Goal: Task Accomplishment & Management: Manage account settings

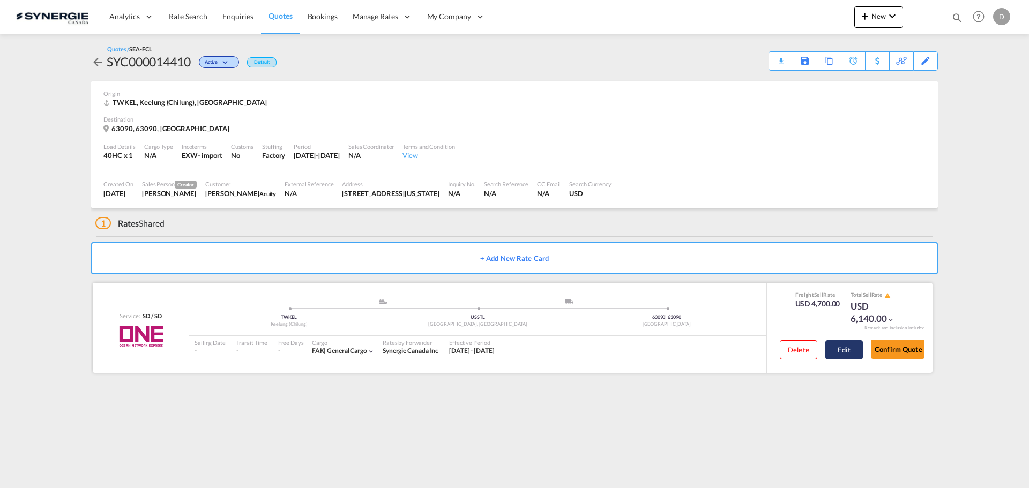
click at [838, 352] on button "Edit" at bounding box center [845, 349] width 38 height 19
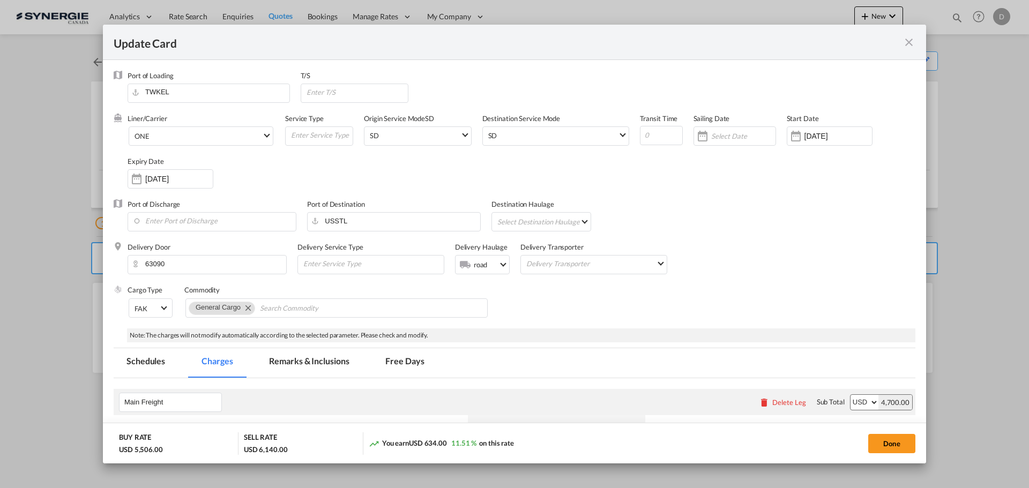
select select "per container"
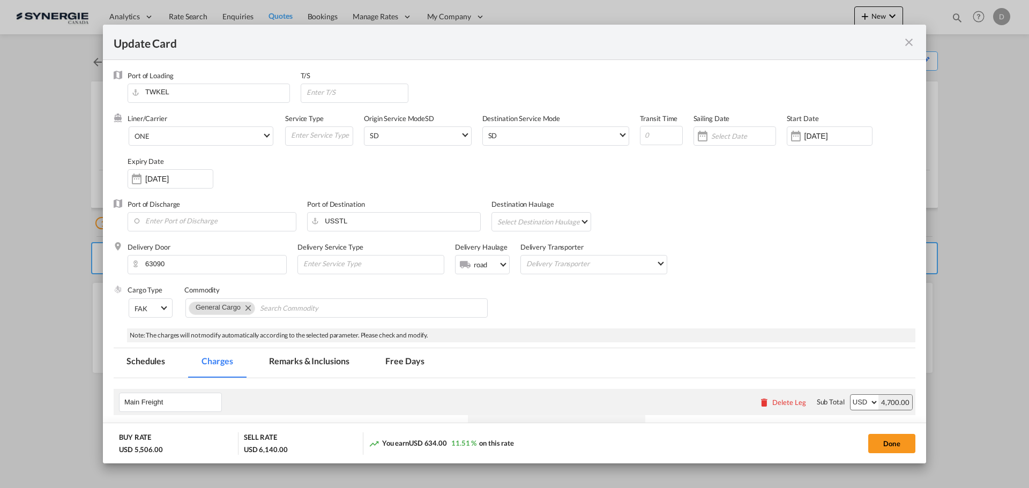
select select "per B/L"
select select "per shipment"
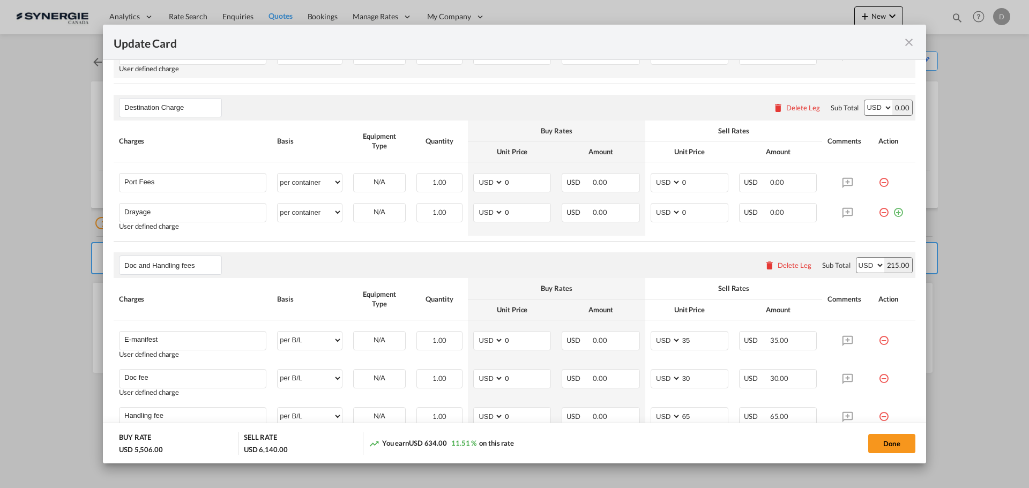
scroll to position [590, 0]
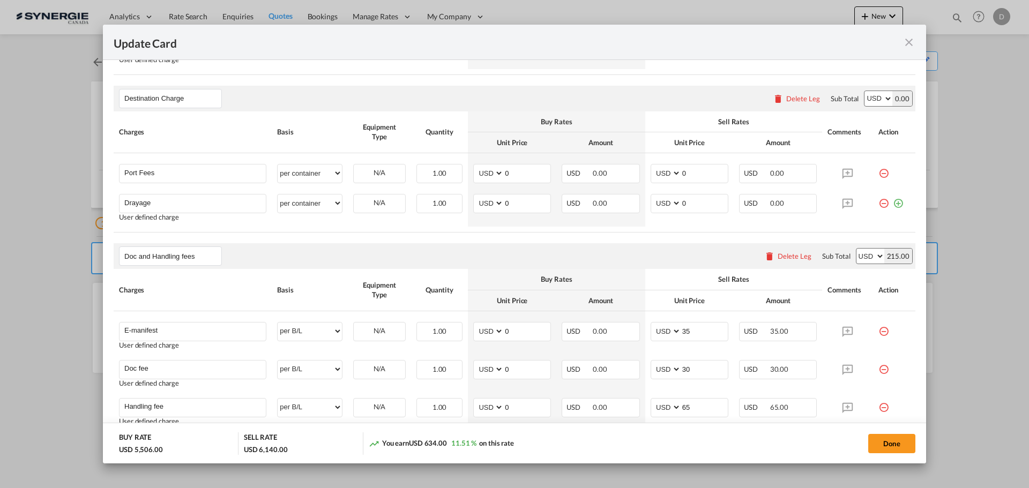
click at [868, 434] on button "Done" at bounding box center [891, 443] width 47 height 19
type input "28 Aug 2025"
type input "13 Sep 2025"
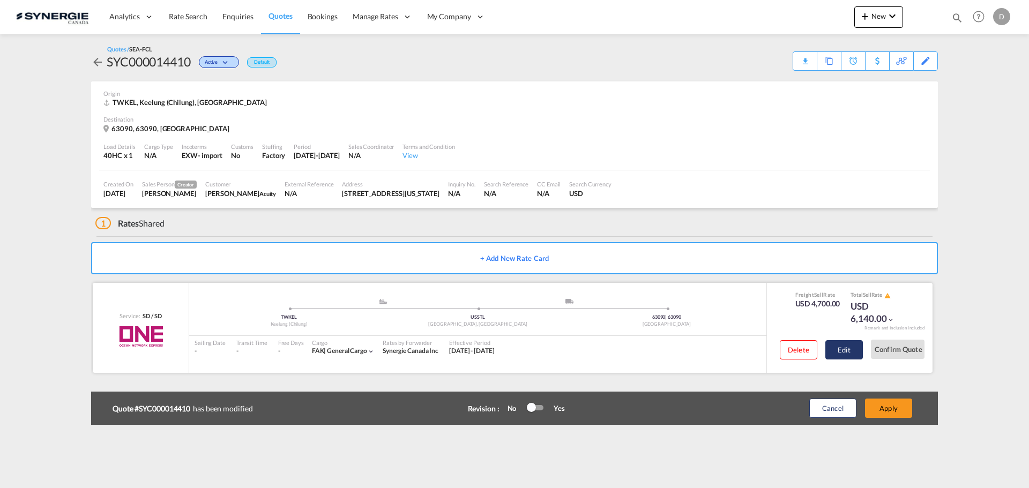
click at [847, 352] on button "Edit" at bounding box center [845, 349] width 38 height 19
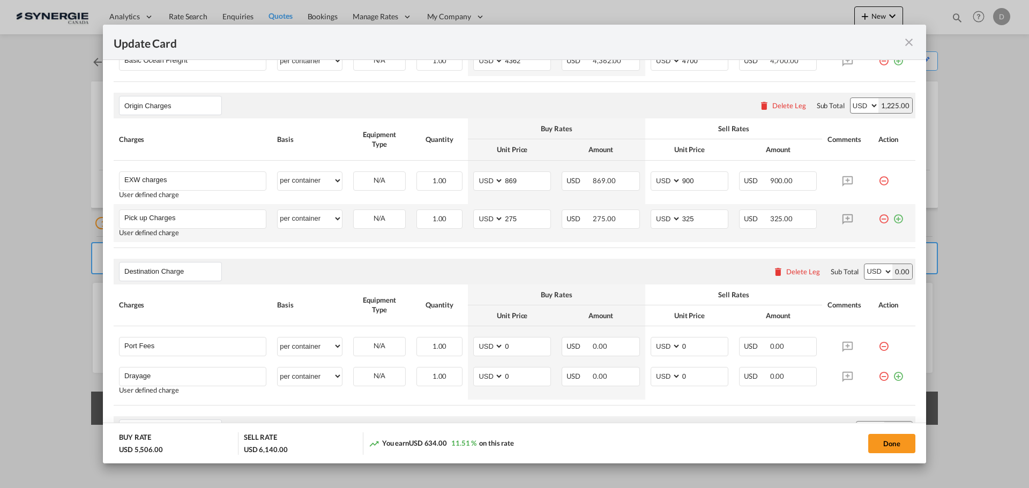
scroll to position [482, 0]
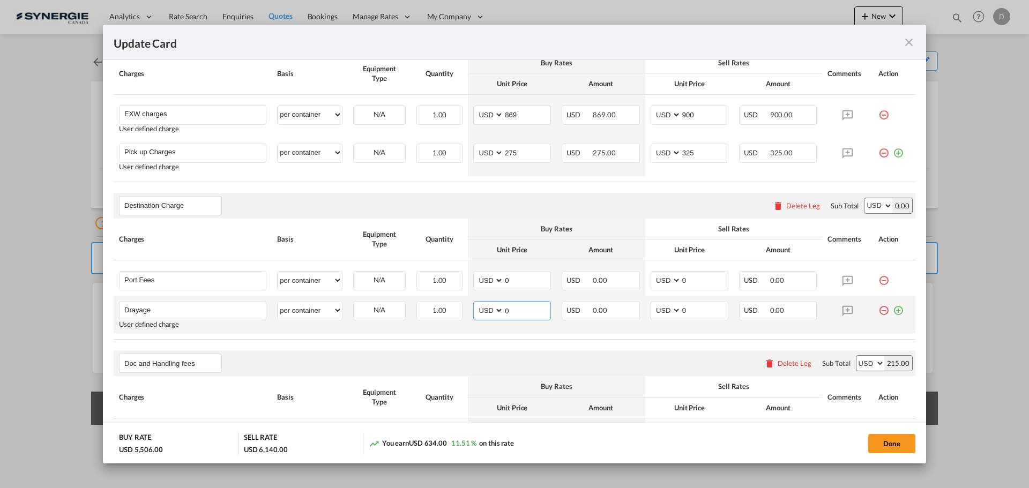
drag, startPoint x: 502, startPoint y: 310, endPoint x: 518, endPoint y: 311, distance: 16.7
click at [518, 311] on input "0" at bounding box center [527, 310] width 47 height 16
type input "402"
drag, startPoint x: 677, startPoint y: 309, endPoint x: 738, endPoint y: 311, distance: 61.1
click at [738, 311] on tr "Drayage Please Enter User Defined Charges Cannot Be Published User defined char…" at bounding box center [515, 315] width 802 height 38
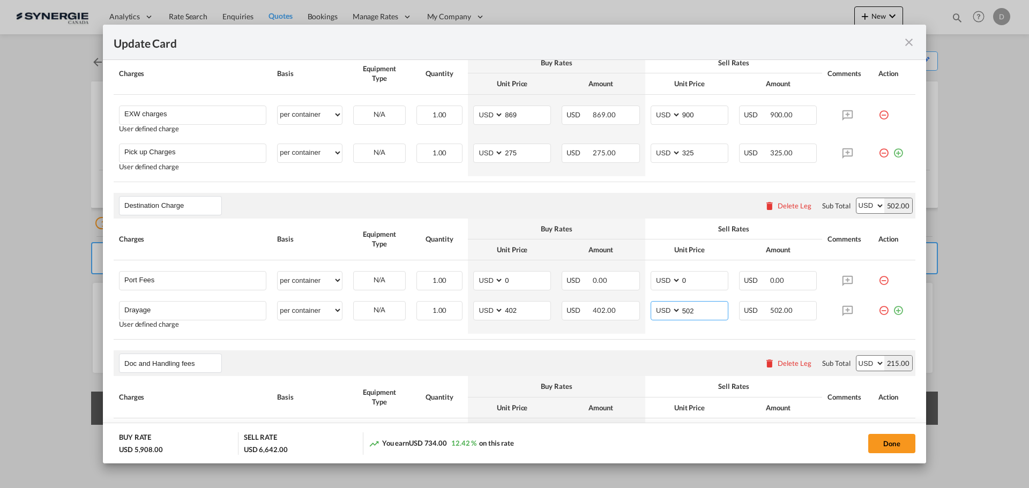
type input "502"
click at [659, 196] on div "Destination Charge Please enter leg name Leg Name Already Exists Delete Leg Sub…" at bounding box center [515, 206] width 802 height 26
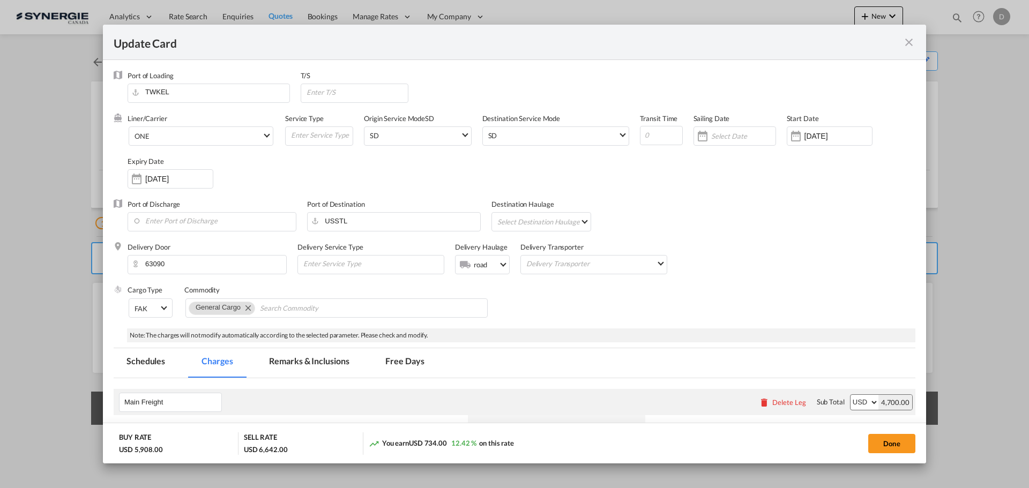
scroll to position [268, 0]
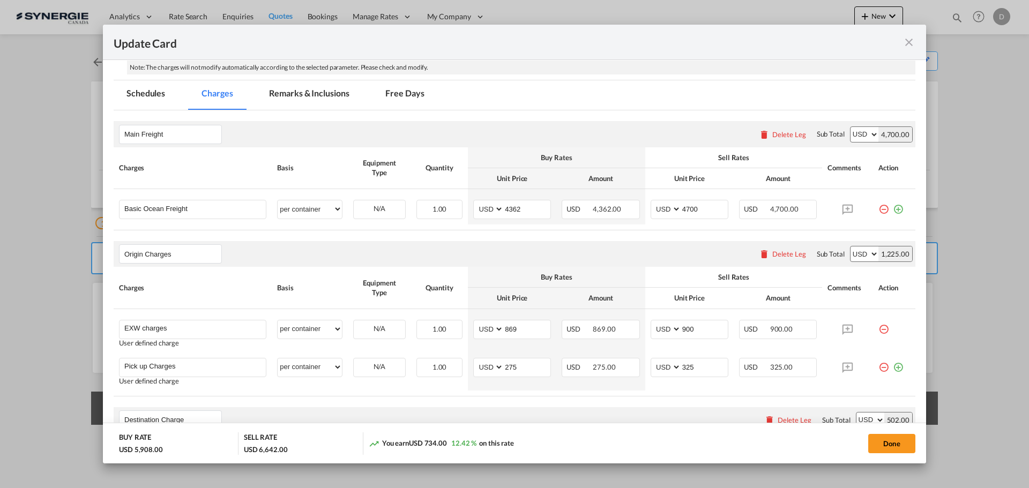
click at [327, 95] on md-tab-item "Remarks & Inclusions" at bounding box center [309, 94] width 106 height 29
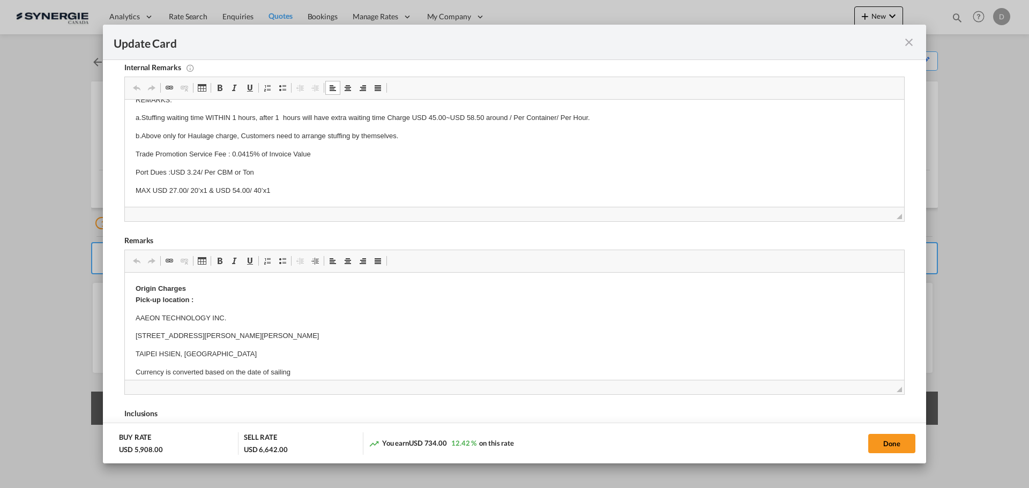
scroll to position [437, 0]
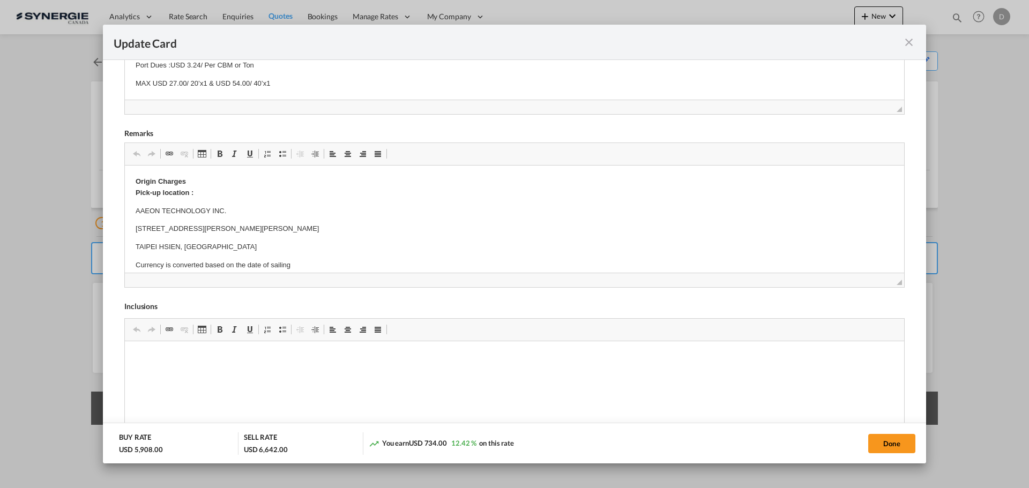
click at [285, 79] on p "MAX USD 27.00/ 20’x1 & USD 54.00/ 40’x1" at bounding box center [515, 84] width 758 height 11
drag, startPoint x: 37, startPoint y: 96, endPoint x: 162, endPoint y: 89, distance: 125.1
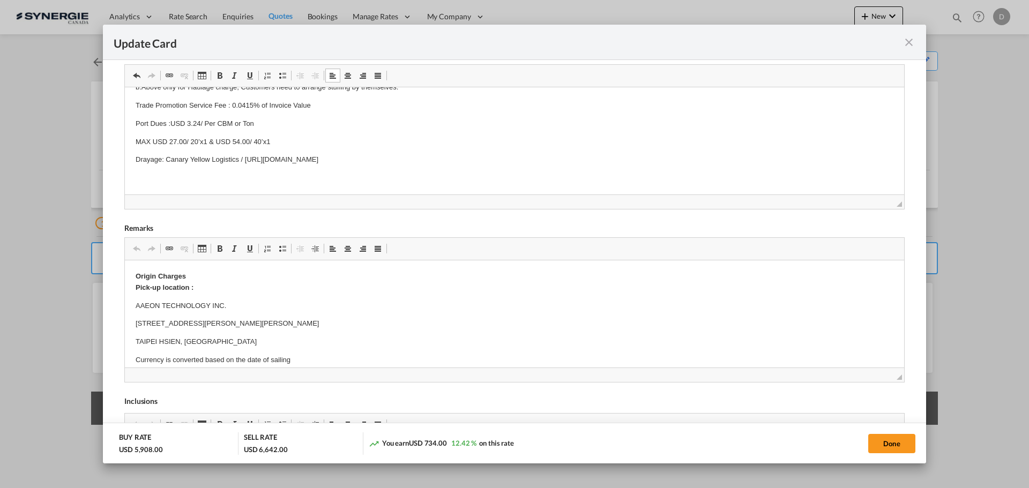
scroll to position [344, 0]
click at [157, 177] on p "Editor, editor4" at bounding box center [515, 175] width 758 height 11
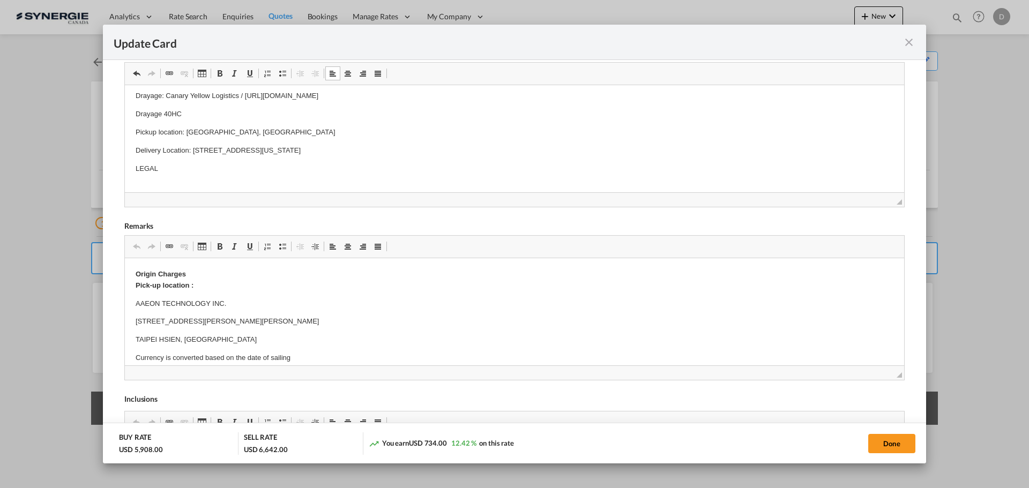
scroll to position [469, 0]
click at [154, 129] on p "Editor, editor4" at bounding box center [515, 133] width 758 height 11
click at [154, 152] on p "Editor, editor4" at bounding box center [515, 151] width 758 height 11
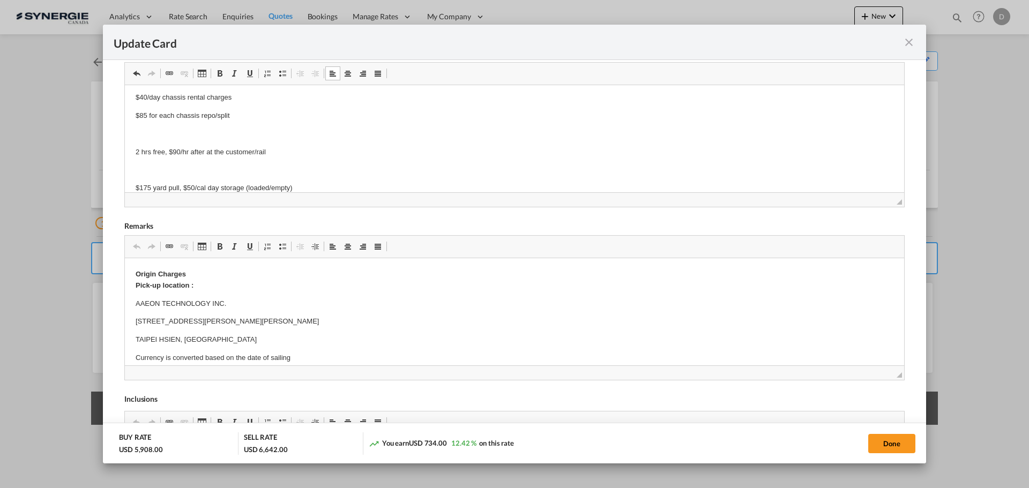
click at [152, 129] on p "Editor, editor4" at bounding box center [515, 134] width 758 height 11
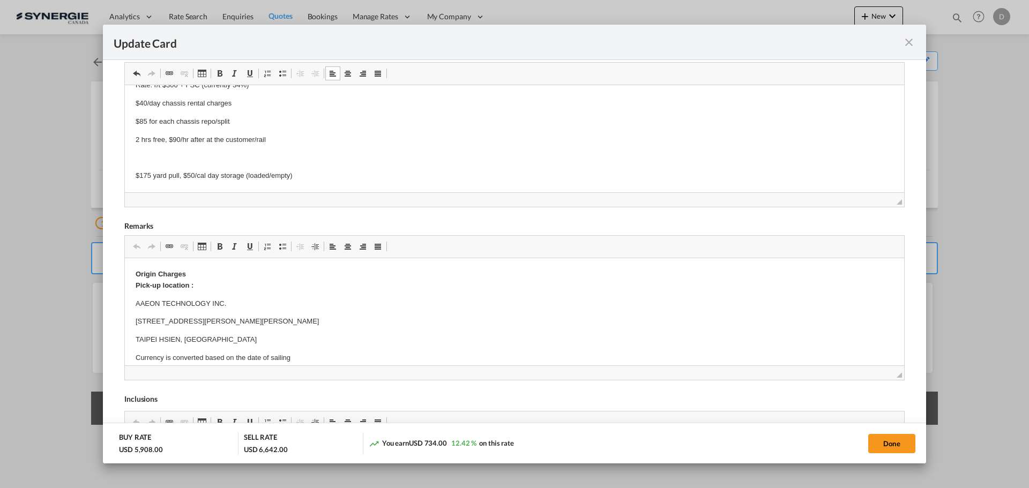
click at [153, 158] on p "Editor, editor4" at bounding box center [515, 158] width 758 height 11
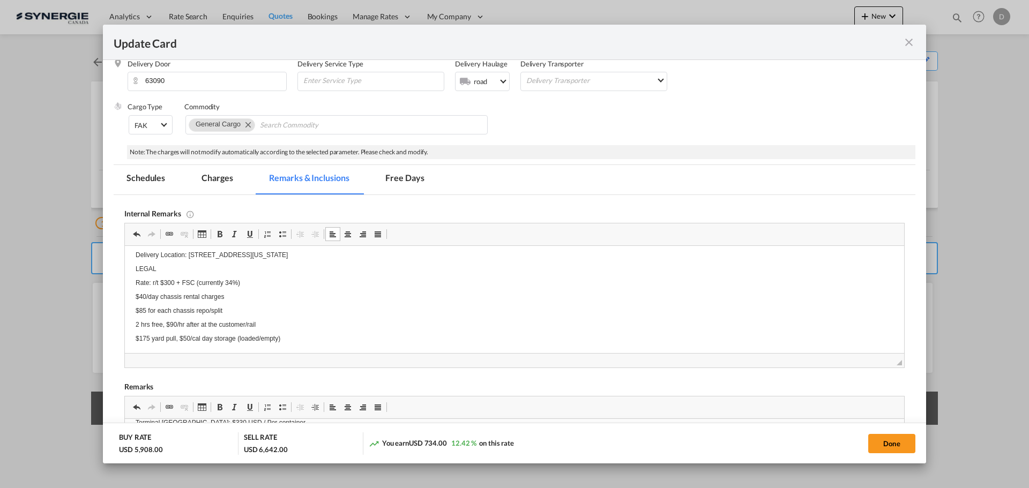
scroll to position [291, 0]
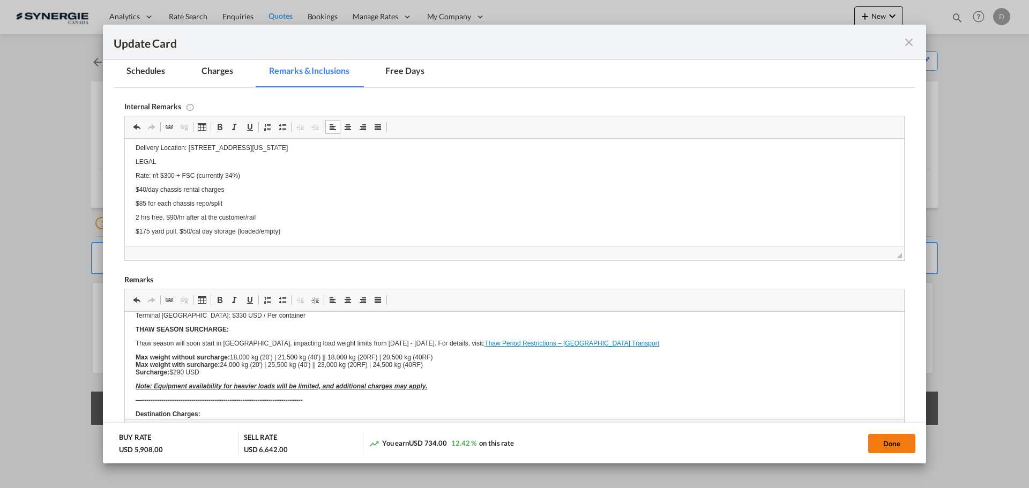
click at [881, 446] on button "Done" at bounding box center [891, 443] width 47 height 19
type input "28 Aug 2025"
type input "13 Sep 2025"
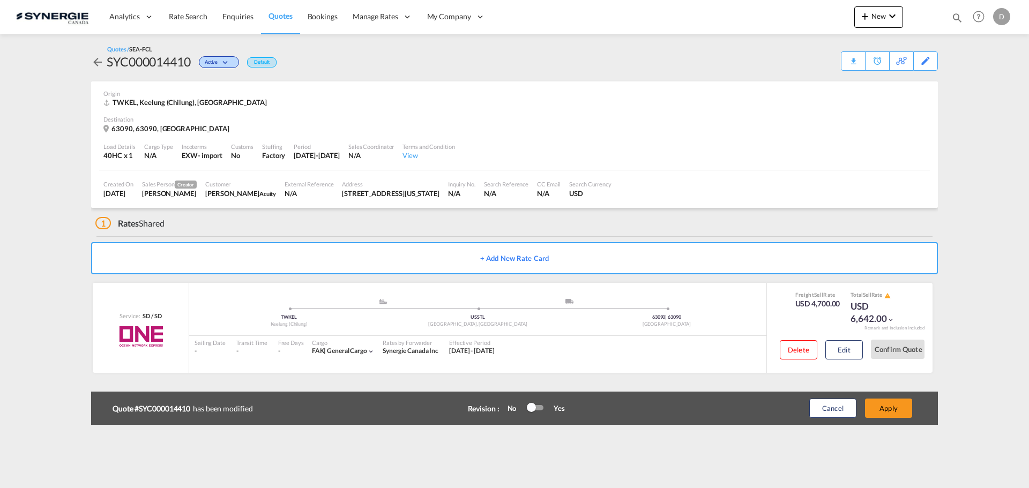
scroll to position [164, 0]
click at [837, 352] on button "Edit" at bounding box center [845, 349] width 38 height 19
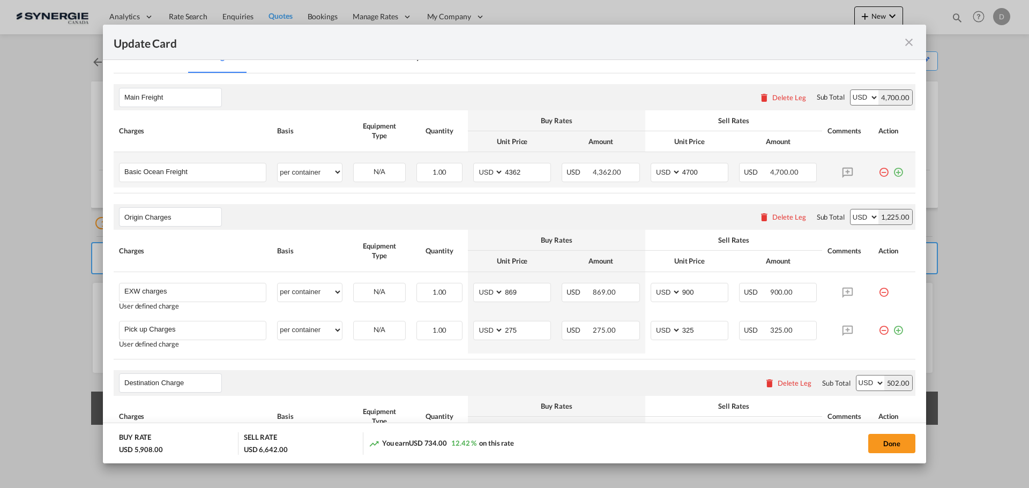
scroll to position [214, 0]
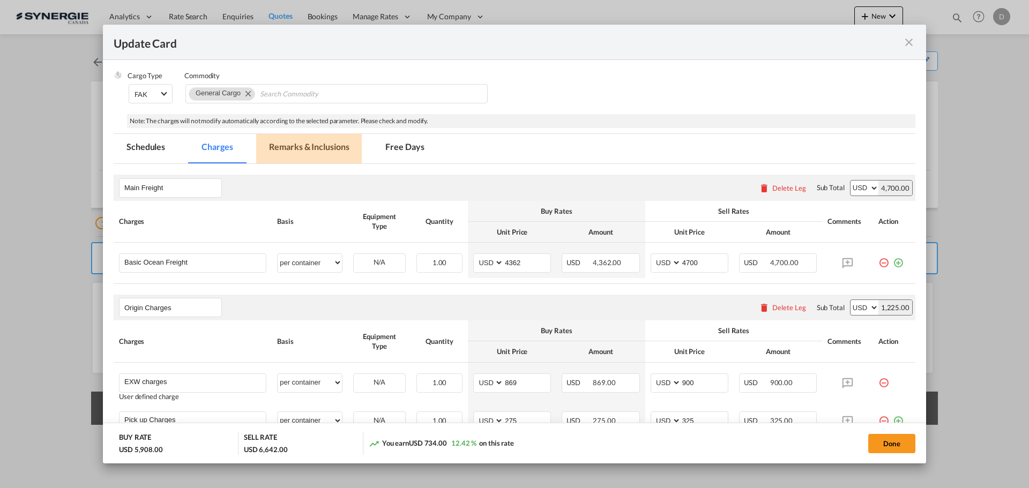
click at [337, 147] on md-tab-item "Remarks & Inclusions" at bounding box center [309, 148] width 106 height 29
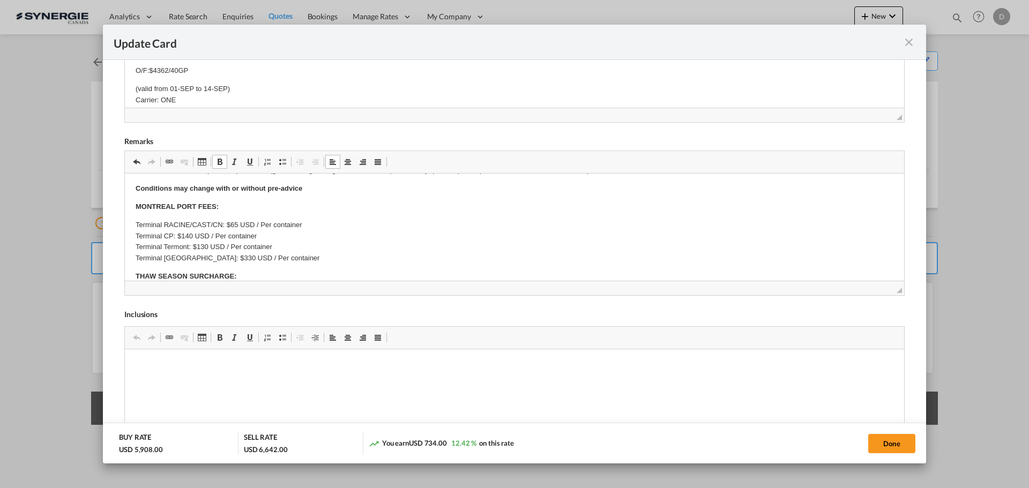
scroll to position [375, 0]
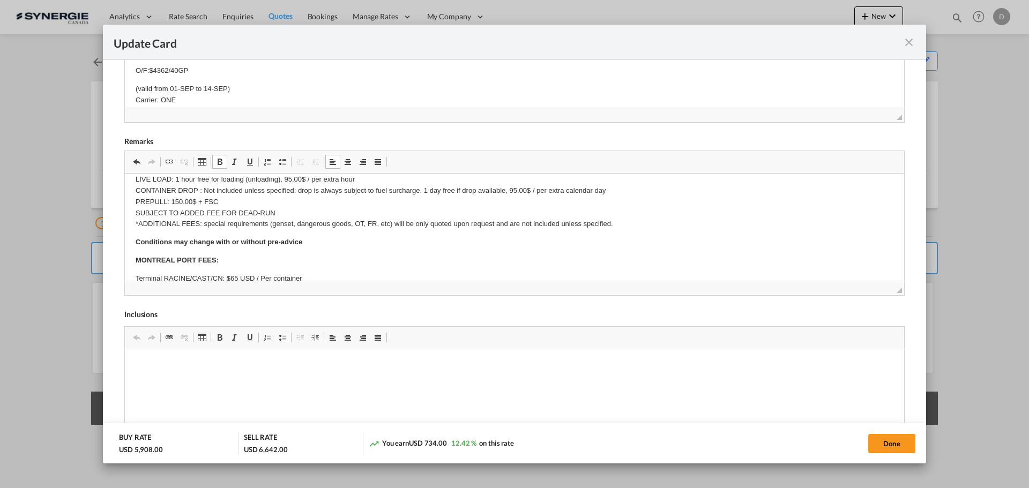
click at [232, 197] on p "FSC: Current rate is %, subject to change based on time of pick up/delivery LIV…" at bounding box center [515, 196] width 758 height 67
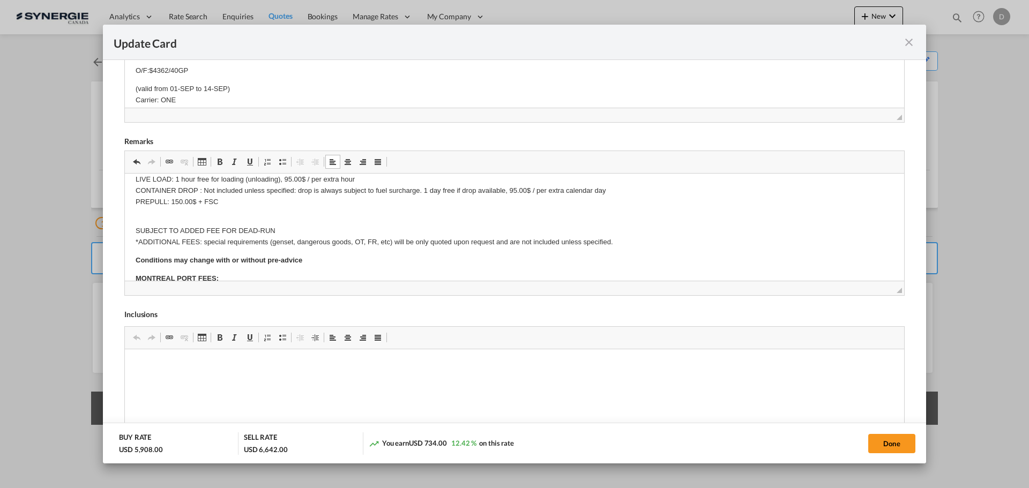
scroll to position [0, 0]
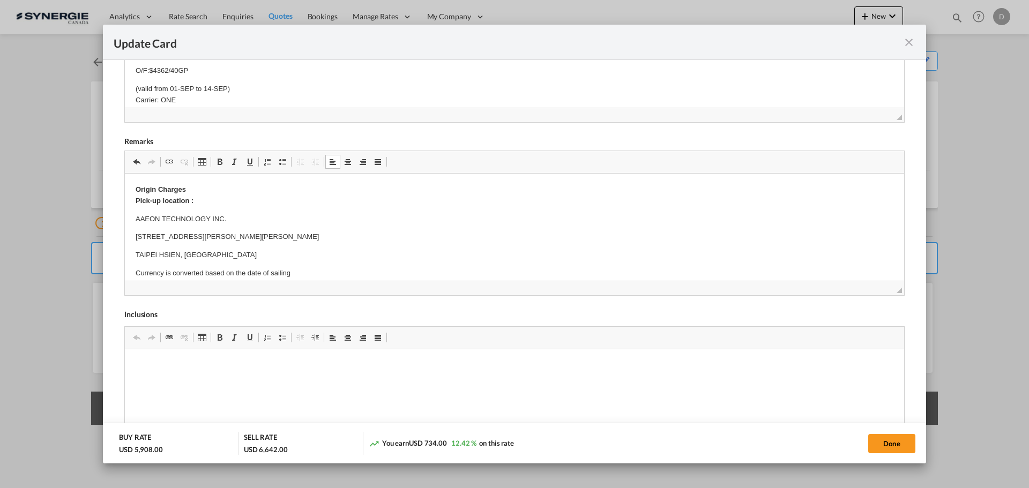
click at [155, 215] on p "AAEON TECHNOLOGY INC." at bounding box center [515, 219] width 758 height 11
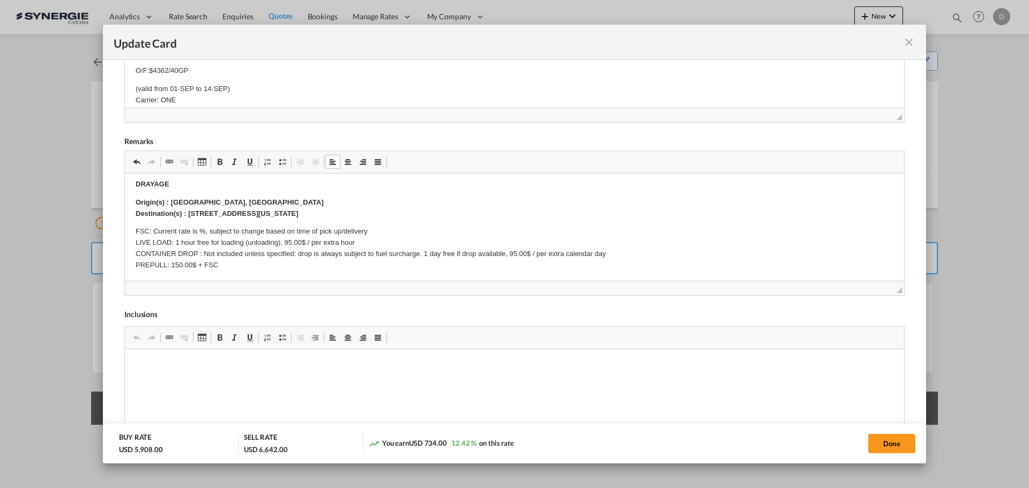
scroll to position [375, 0]
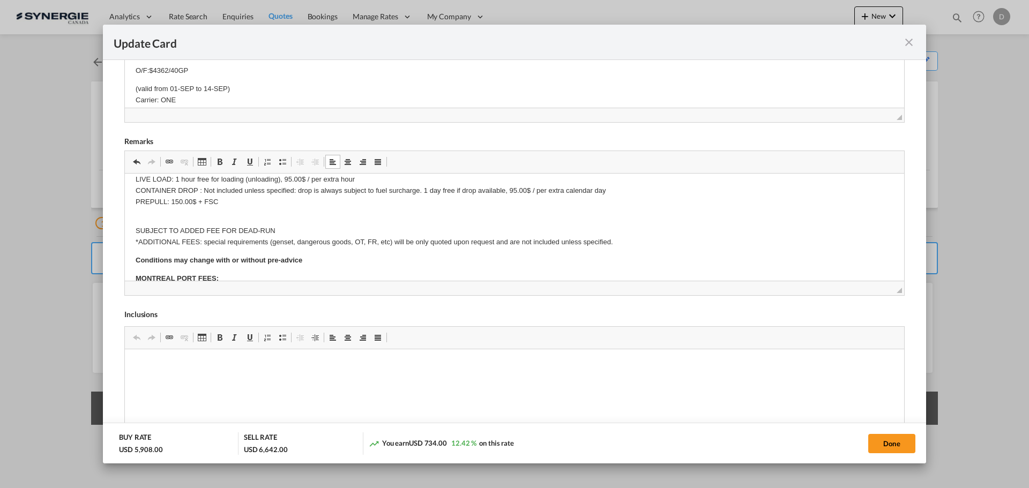
click at [162, 210] on body "Origin Charges Pick-up location : AAEON TECHNOLOGY INC. 5F, NO.135, LANE 235, P…" at bounding box center [515, 220] width 758 height 822
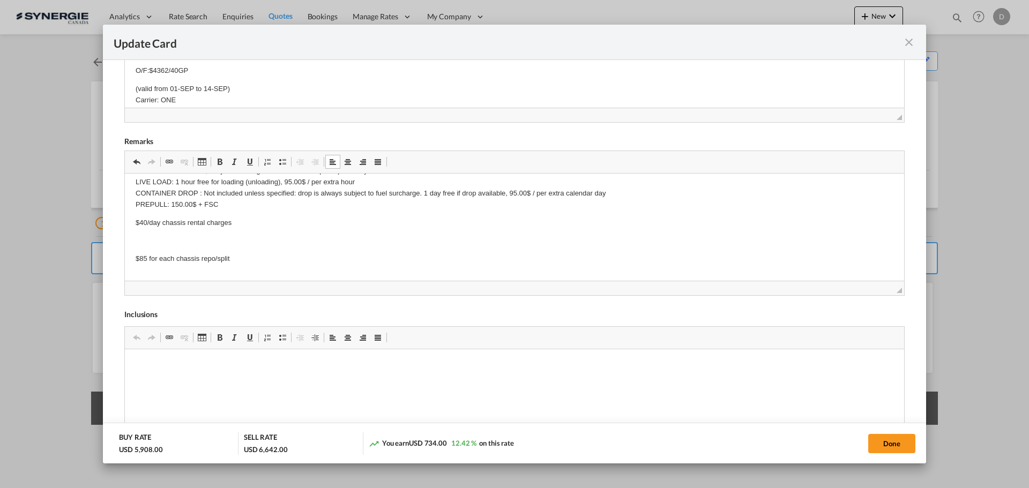
scroll to position [373, 0]
click at [165, 242] on p "Editor, editor11" at bounding box center [515, 240] width 758 height 11
click at [153, 261] on p "Editor, editor11" at bounding box center [515, 258] width 758 height 11
click at [159, 266] on body "Origin Charges Pick-up location : AAEON TECHNOLOGY INC. 5F, NO.135, LANE 235, P…" at bounding box center [515, 262] width 758 height 902
click at [143, 219] on p "$40/day chassis rental charges" at bounding box center [515, 222] width 758 height 11
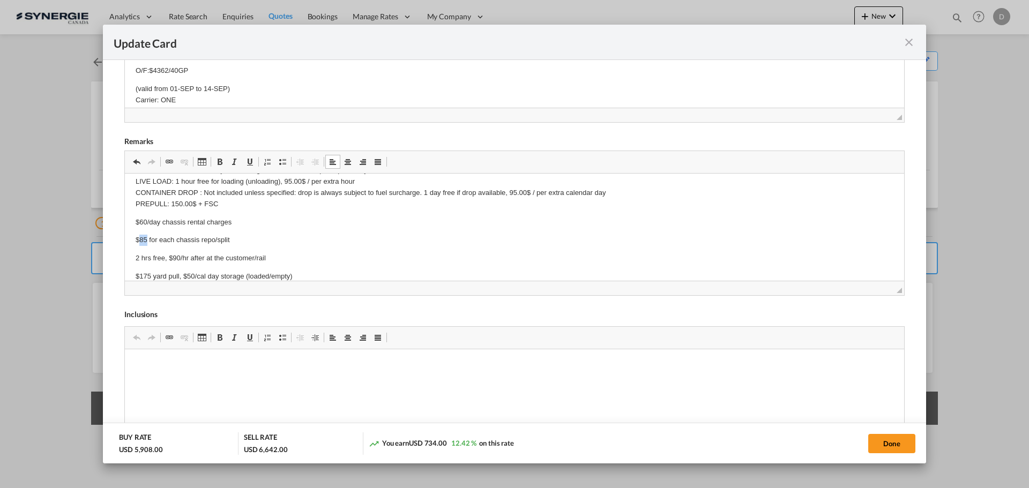
drag, startPoint x: 146, startPoint y: 240, endPoint x: 139, endPoint y: 240, distance: 7.0
click at [139, 240] on p "$85 for each chassis repo/split" at bounding box center [515, 240] width 758 height 11
click at [177, 257] on p "2 hrs free, $90/hr after at the customer/rail" at bounding box center [515, 258] width 758 height 11
drag, startPoint x: 181, startPoint y: 256, endPoint x: 174, endPoint y: 256, distance: 7.0
click at [174, 256] on p "2 hrs free, $90/hr after at the customer/rail" at bounding box center [515, 258] width 758 height 11
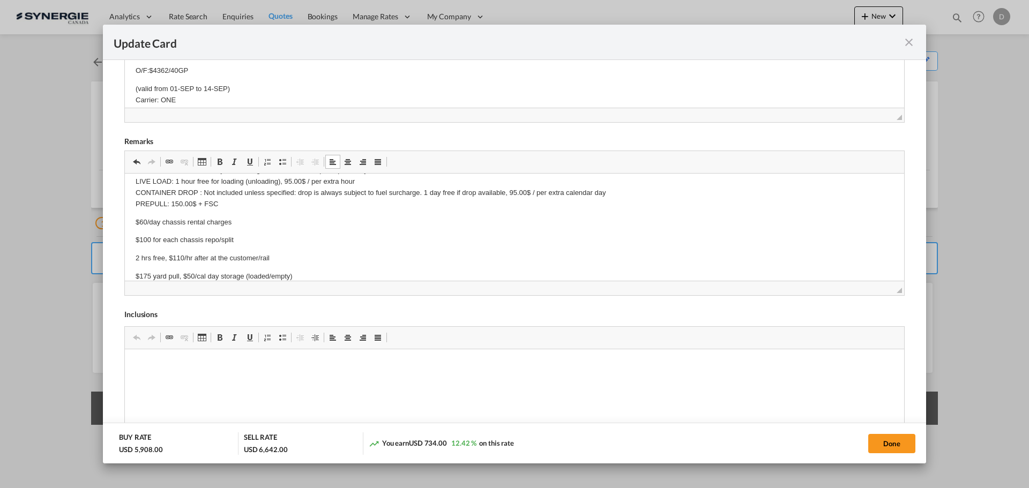
scroll to position [427, 0]
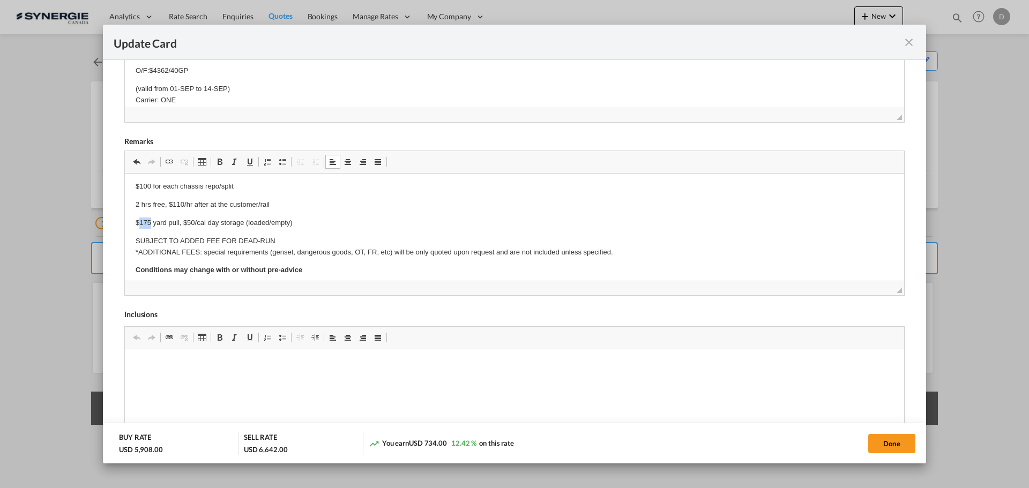
drag, startPoint x: 151, startPoint y: 222, endPoint x: 141, endPoint y: 220, distance: 9.8
click at [141, 220] on p "$175 yard pull, $50/cal day storage (loaded/empty)" at bounding box center [515, 223] width 758 height 11
click at [188, 222] on p "$200 yard pull, $50/cal day storage (loaded/empty)" at bounding box center [515, 223] width 758 height 11
click at [377, 224] on p "$200 yard pull, $65/cal day storage (loaded/empty)" at bounding box center [515, 223] width 758 height 11
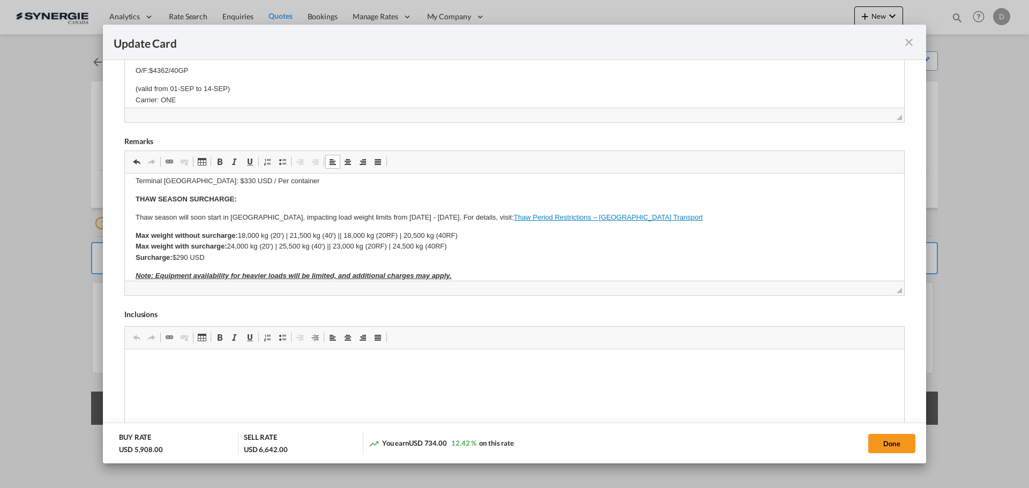
scroll to position [588, 0]
click at [905, 442] on button "Done" at bounding box center [891, 443] width 47 height 19
type input "28 Aug 2025"
type input "13 Sep 2025"
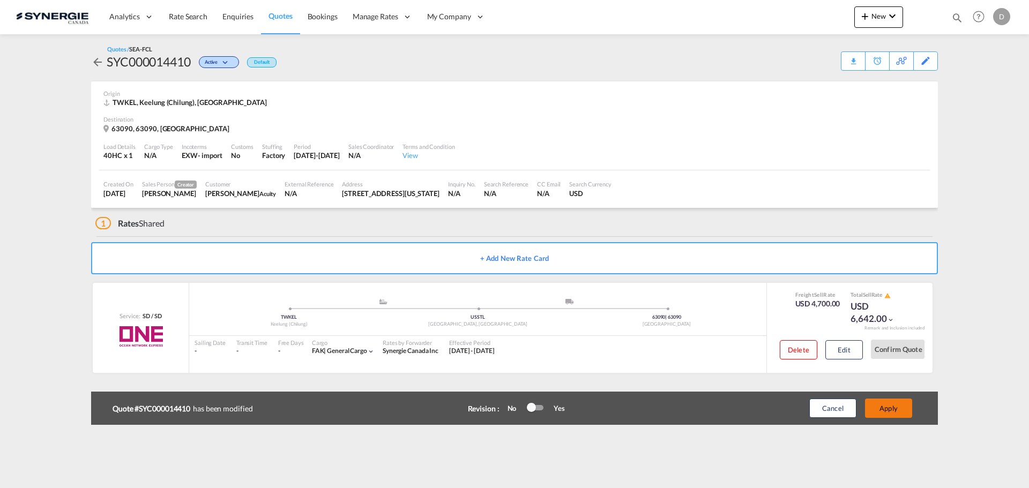
click at [895, 404] on button "Apply" at bounding box center [888, 408] width 47 height 19
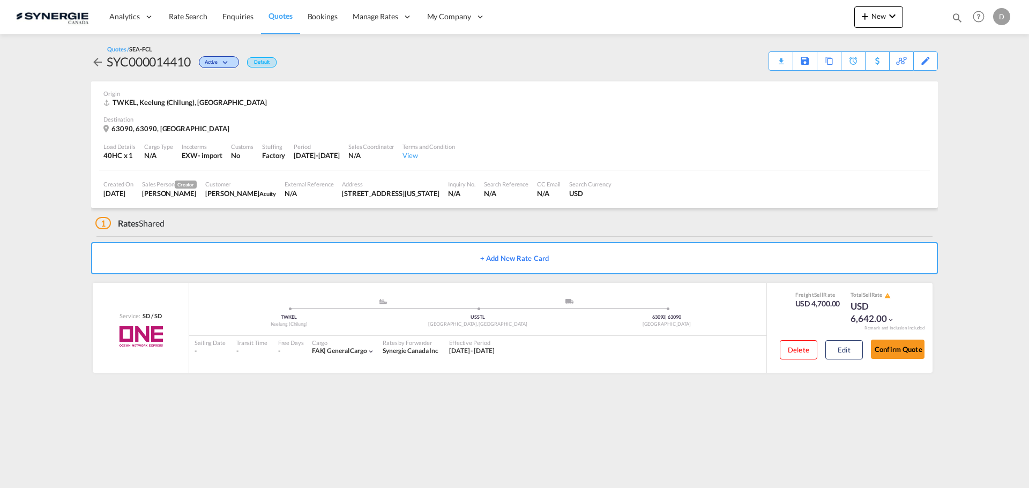
click at [795, 75] on div "Quotes / SEA-FCL SYC000014410 Active Default Download Quote Save As Template Co…" at bounding box center [514, 57] width 847 height 47
click at [779, 57] on div "Download Quote" at bounding box center [760, 60] width 55 height 17
click at [567, 102] on div "TWKEL, Keelung (Chilung), [GEOGRAPHIC_DATA]" at bounding box center [514, 103] width 822 height 10
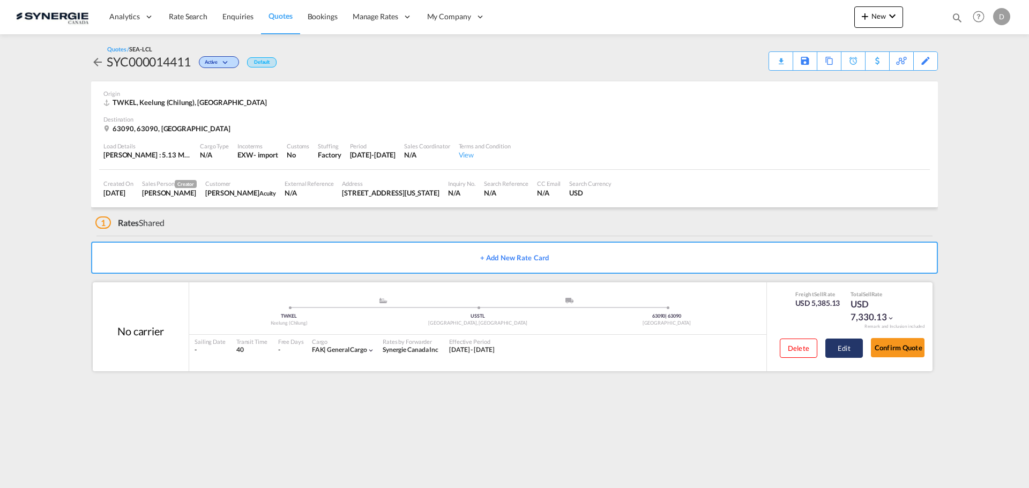
click at [842, 351] on button "Edit" at bounding box center [845, 348] width 38 height 19
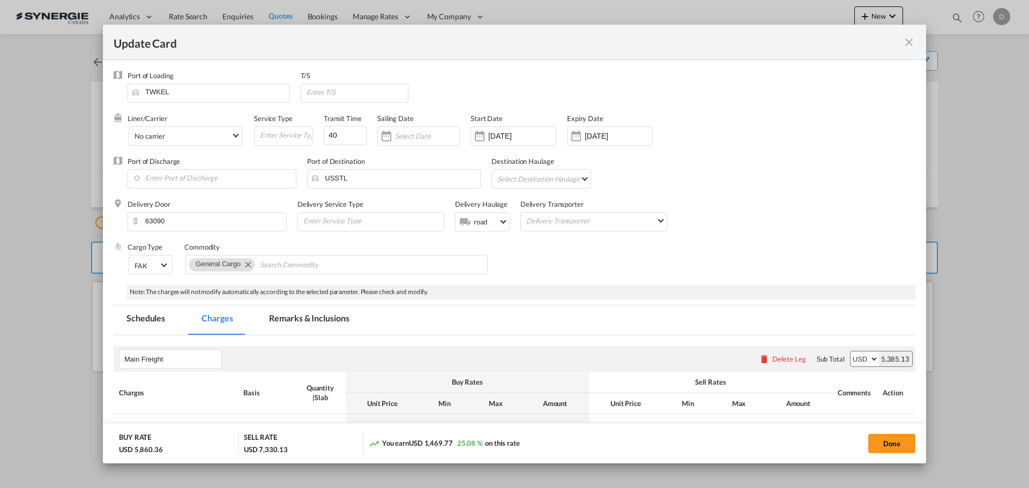
select select "per_w/m"
select select "flat"
select select "per_hbl"
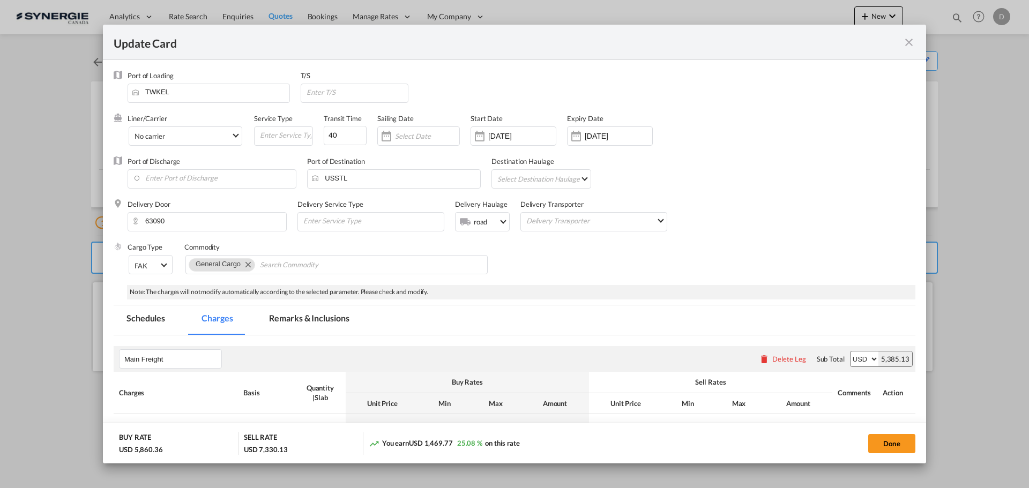
select select "per_shipment"
select select "per_bl"
select select "flat"
select select "per_bl"
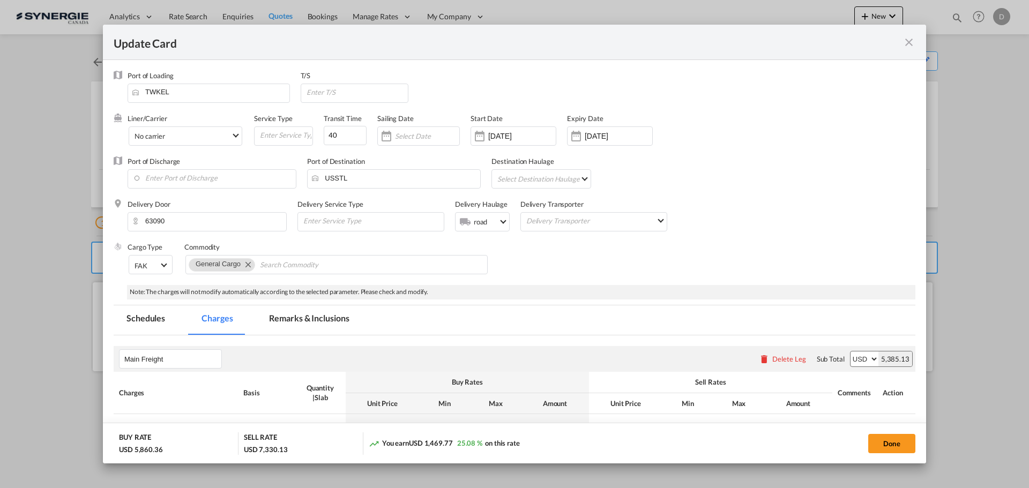
select select "per_bl"
select select "per_shipment"
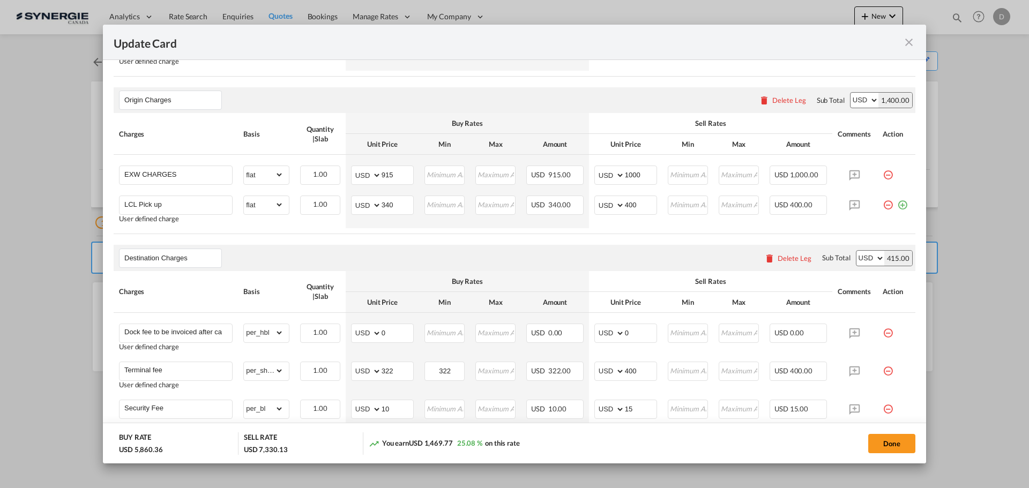
scroll to position [429, 0]
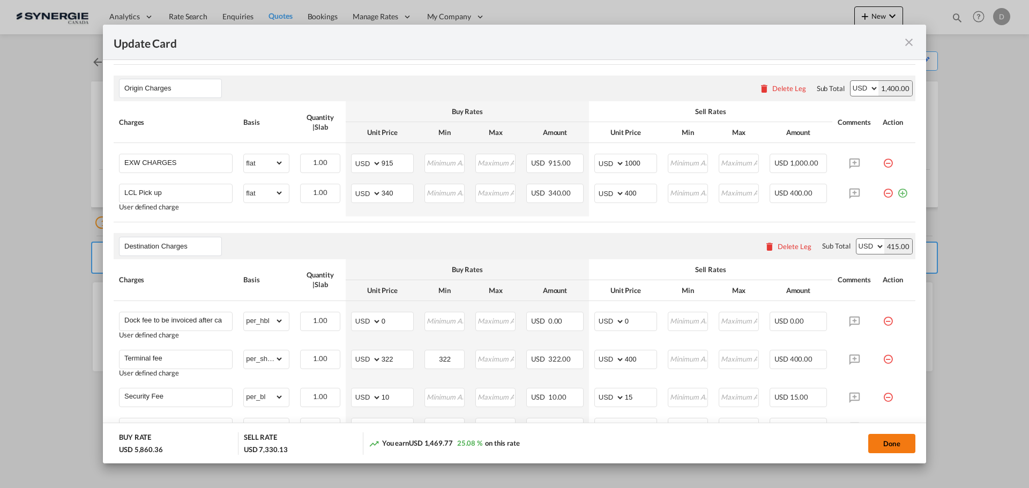
click at [870, 445] on button "Done" at bounding box center [891, 443] width 47 height 19
type input "28 Aug 2025"
type input "13 Sep 2025"
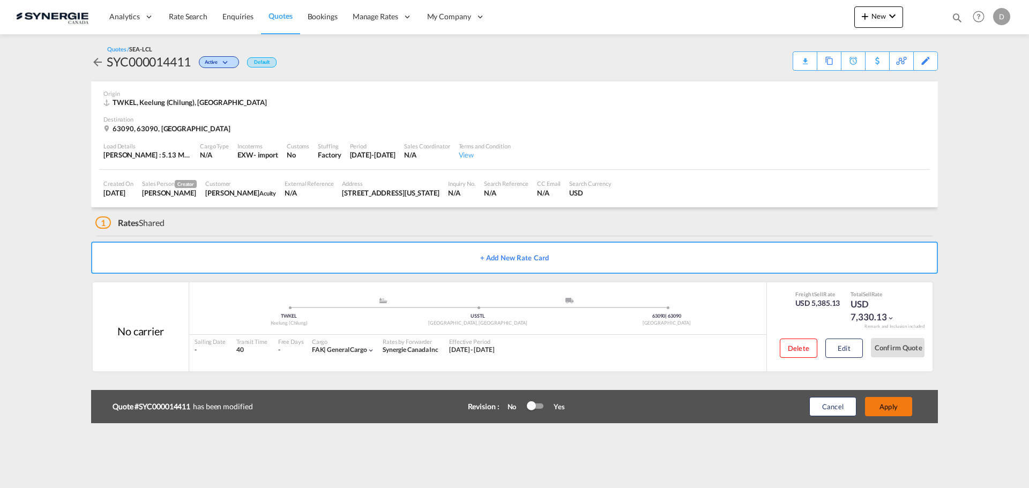
click at [891, 414] on button "Apply" at bounding box center [888, 406] width 47 height 19
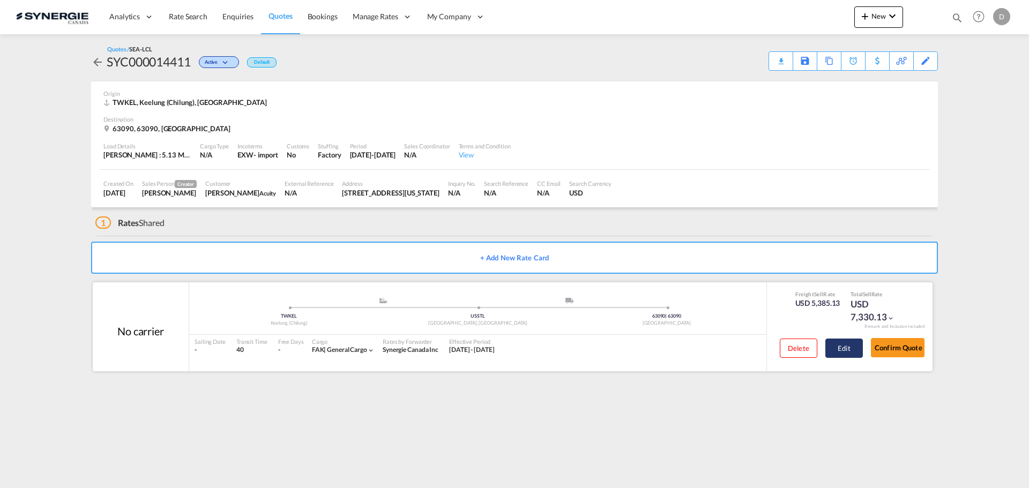
click at [848, 349] on button "Edit" at bounding box center [845, 348] width 38 height 19
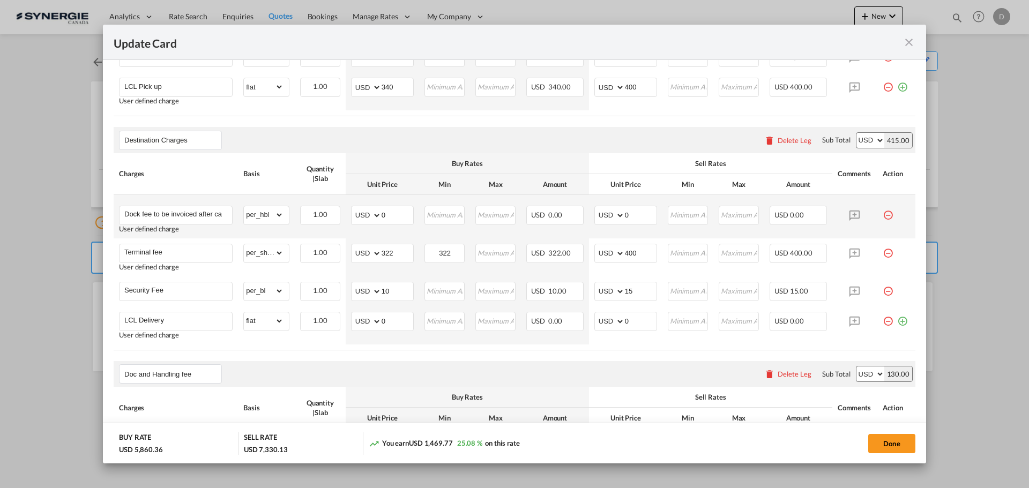
scroll to position [536, 0]
click at [384, 321] on input "0" at bounding box center [398, 319] width 32 height 16
type input "450"
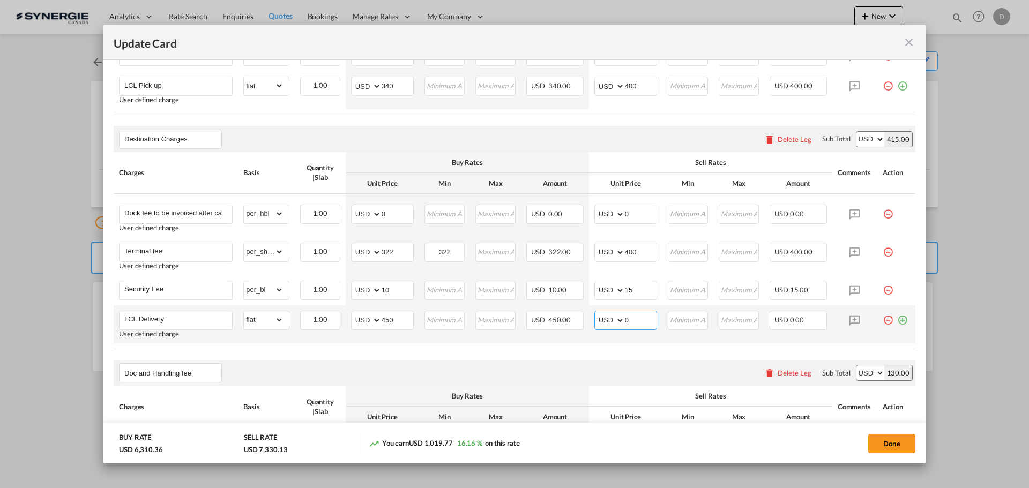
drag, startPoint x: 621, startPoint y: 320, endPoint x: 632, endPoint y: 325, distance: 12.2
click at [632, 325] on input "0" at bounding box center [641, 319] width 32 height 16
type input "550"
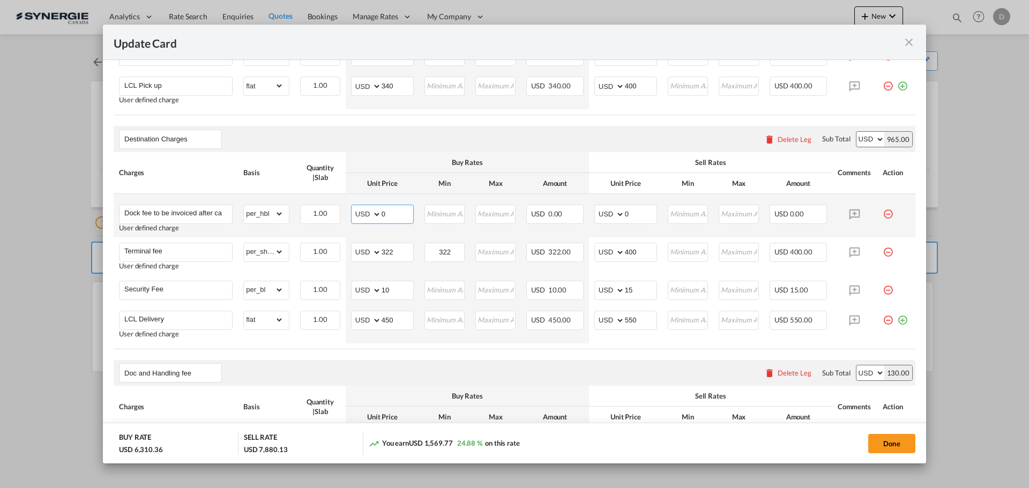
drag, startPoint x: 380, startPoint y: 215, endPoint x: 390, endPoint y: 217, distance: 10.9
click at [390, 217] on input "0" at bounding box center [398, 213] width 32 height 16
type input "150"
drag, startPoint x: 620, startPoint y: 213, endPoint x: 644, endPoint y: 221, distance: 24.9
click at [644, 221] on md-input-container "AED AFN ALL AMD ANG AOA ARS AUD AWG AZN BAM BBD BDT BGN BHD BIF BMD BND BOB BRL…" at bounding box center [626, 214] width 63 height 19
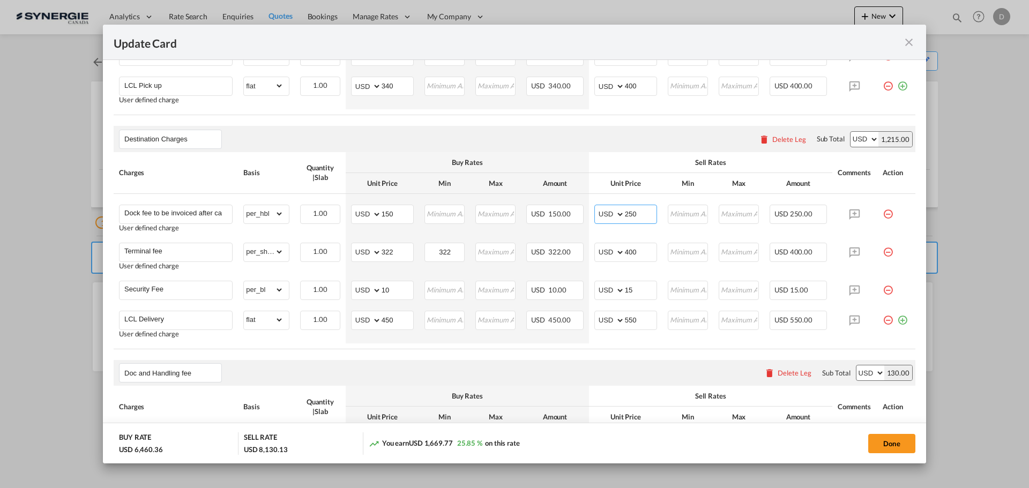
type input "250"
click at [529, 130] on div "Destination Charges Please enter leg name Leg Name Already Exists Delete Leg Su…" at bounding box center [515, 139] width 802 height 26
click at [877, 445] on button "Done" at bounding box center [891, 443] width 47 height 19
type input "28 Aug 2025"
type input "13 Sep 2025"
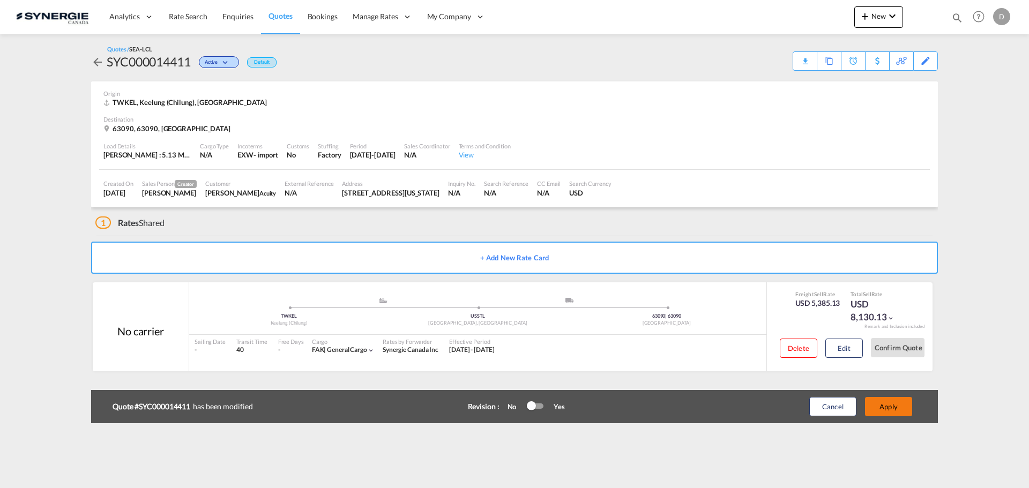
click at [883, 412] on button "Apply" at bounding box center [888, 406] width 47 height 19
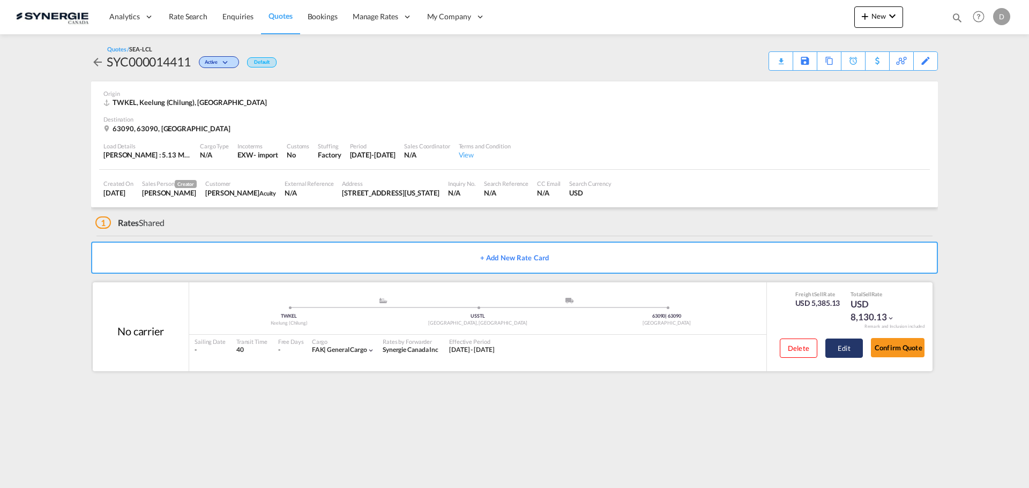
click at [846, 344] on button "Edit" at bounding box center [845, 348] width 38 height 19
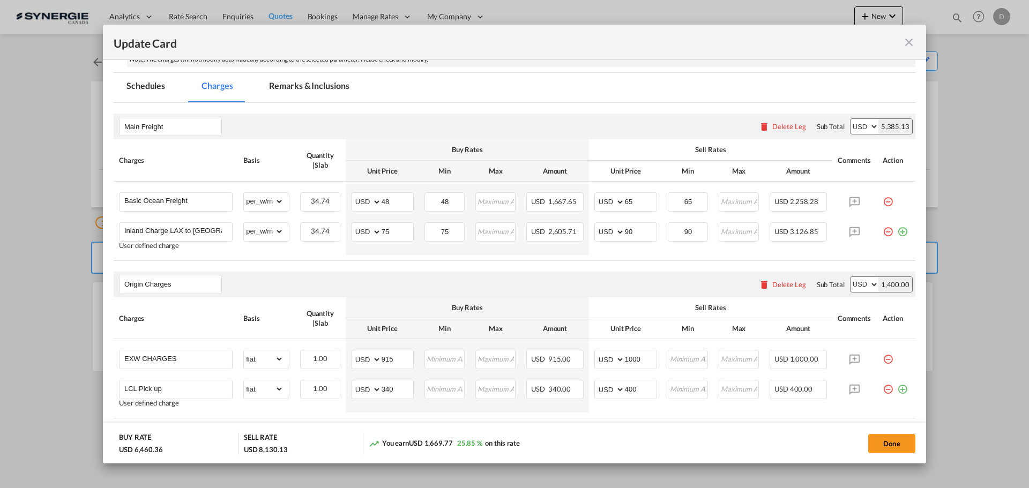
scroll to position [214, 0]
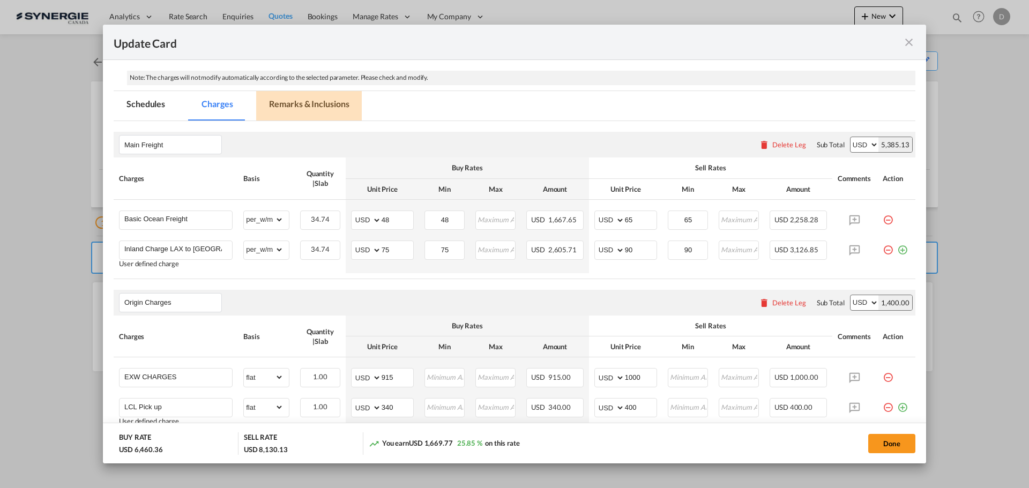
click at [343, 106] on md-tab-item "Remarks & Inclusions" at bounding box center [309, 105] width 106 height 29
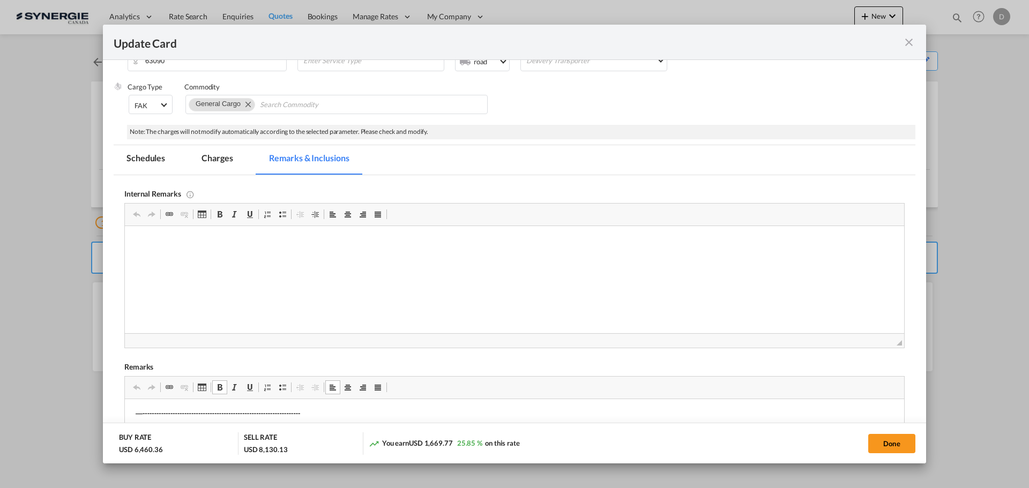
scroll to position [161, 0]
click at [148, 228] on html "Delivery / Canary Yello Logistics / https://app.frontapp.com/open/msg_1hdwi8cv?…" at bounding box center [514, 269] width 779 height 87
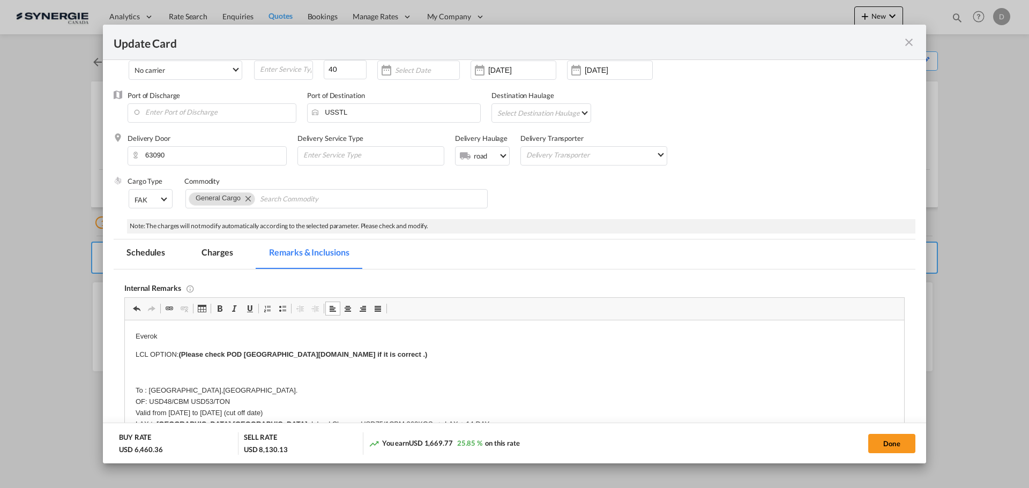
scroll to position [107, 0]
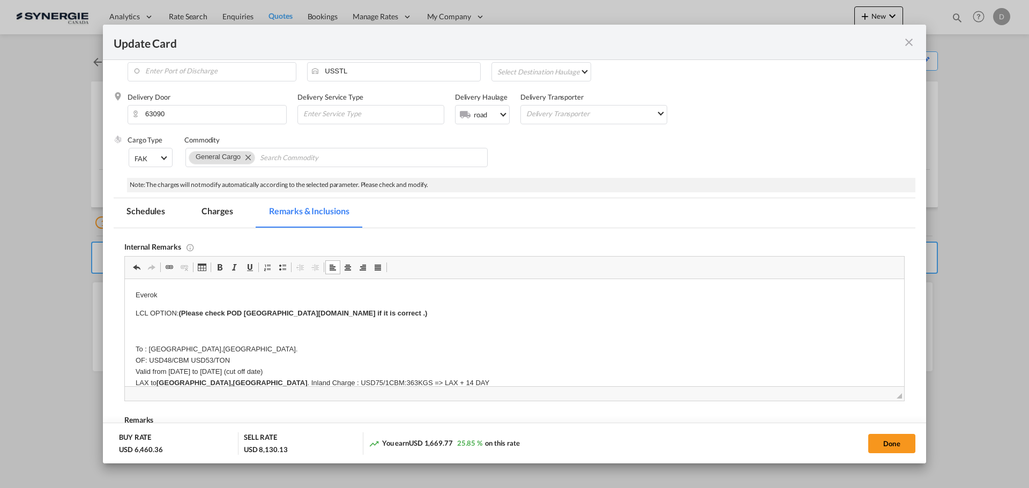
click at [187, 294] on p "Everok" at bounding box center [515, 295] width 758 height 11
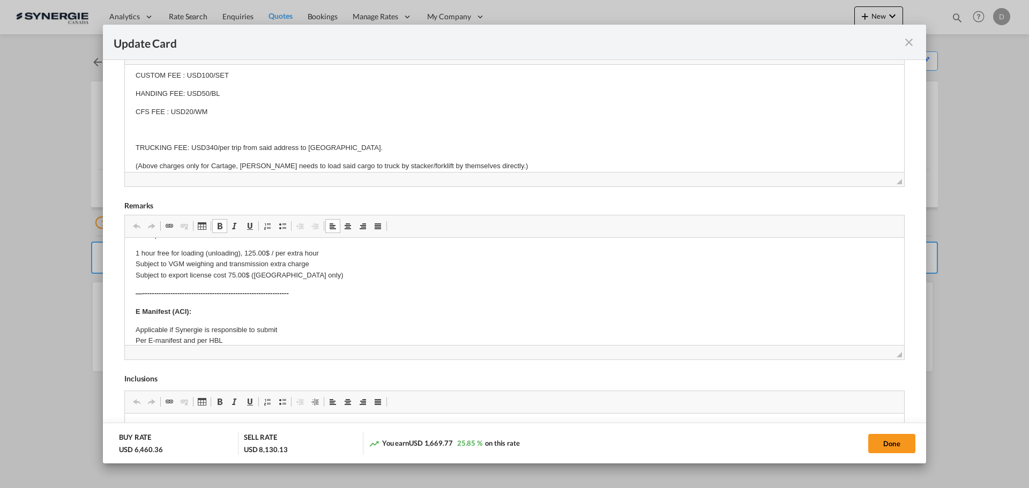
scroll to position [0, 0]
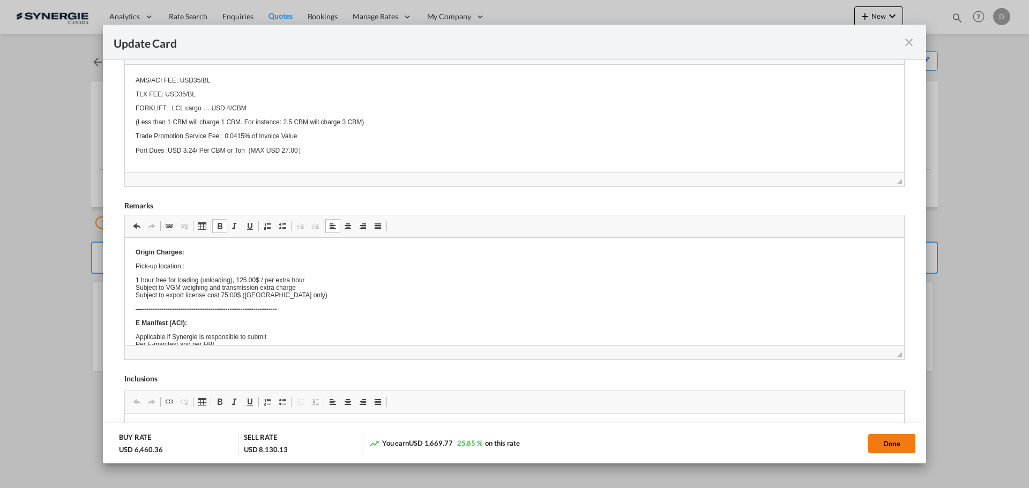
click at [890, 445] on button "Done" at bounding box center [891, 443] width 47 height 19
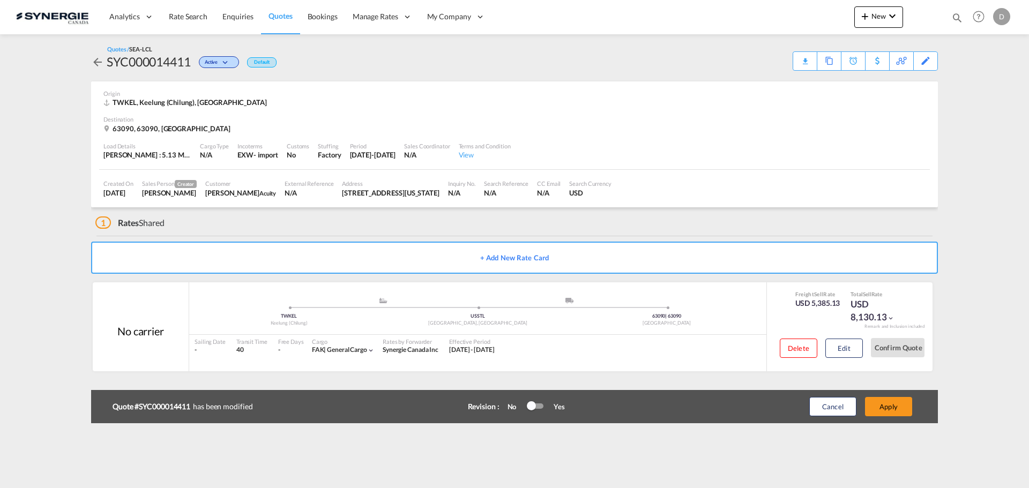
type input "28 Aug 2025"
type input "13 Sep 2025"
click at [841, 350] on button "Edit" at bounding box center [845, 348] width 38 height 19
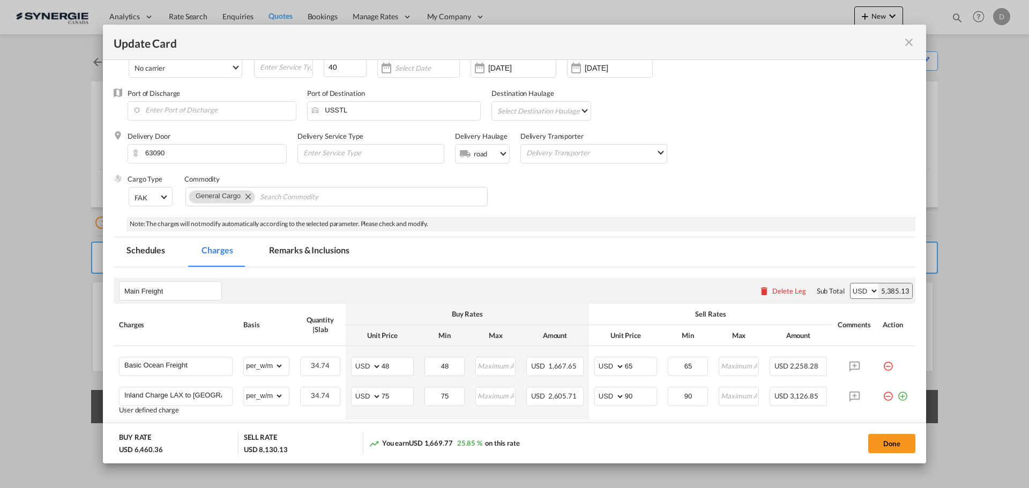
scroll to position [161, 0]
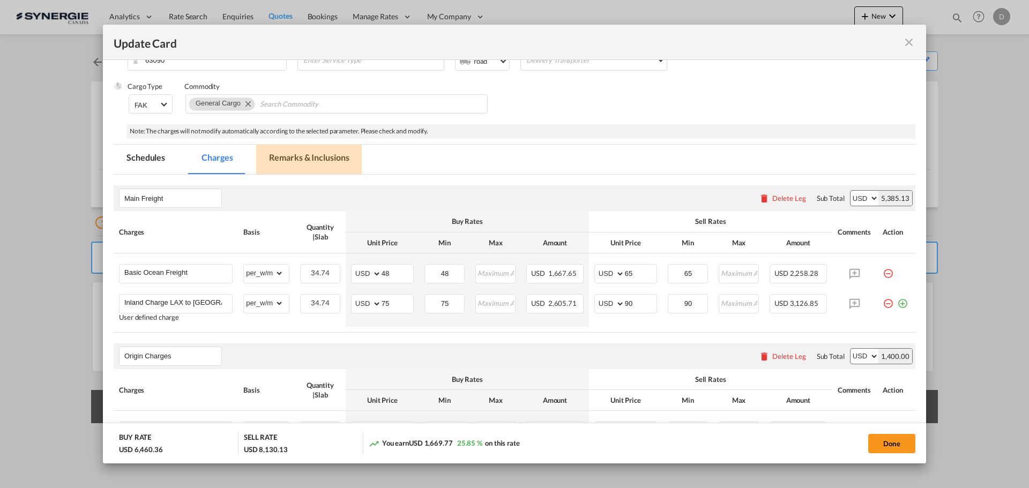
click at [307, 161] on md-tab-item "Remarks & Inclusions" at bounding box center [309, 159] width 106 height 29
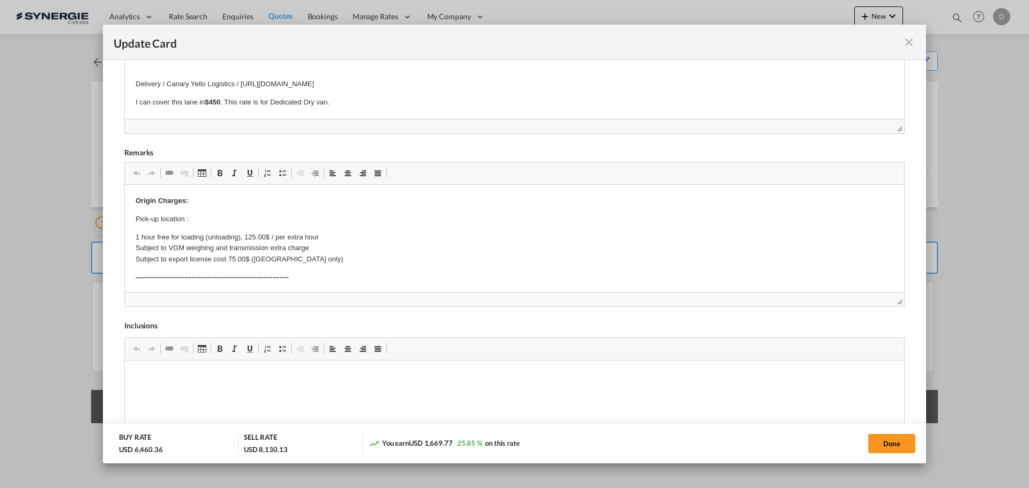
scroll to position [375, 0]
click at [211, 218] on p "Pick-up location :" at bounding box center [515, 218] width 758 height 11
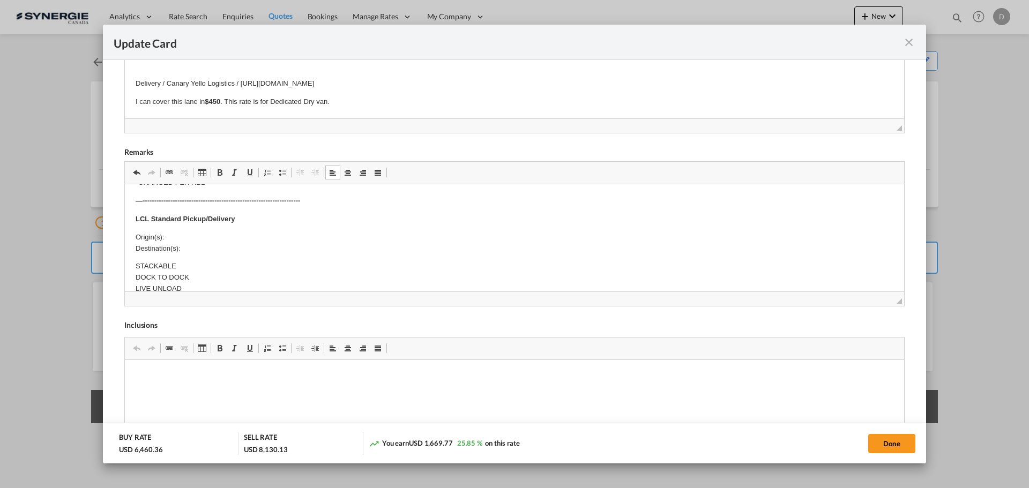
click at [184, 235] on p "Origin(s): Destination(s):" at bounding box center [515, 243] width 758 height 23
click at [902, 439] on button "Done" at bounding box center [891, 443] width 47 height 19
type input "28 Aug 2025"
type input "13 Sep 2025"
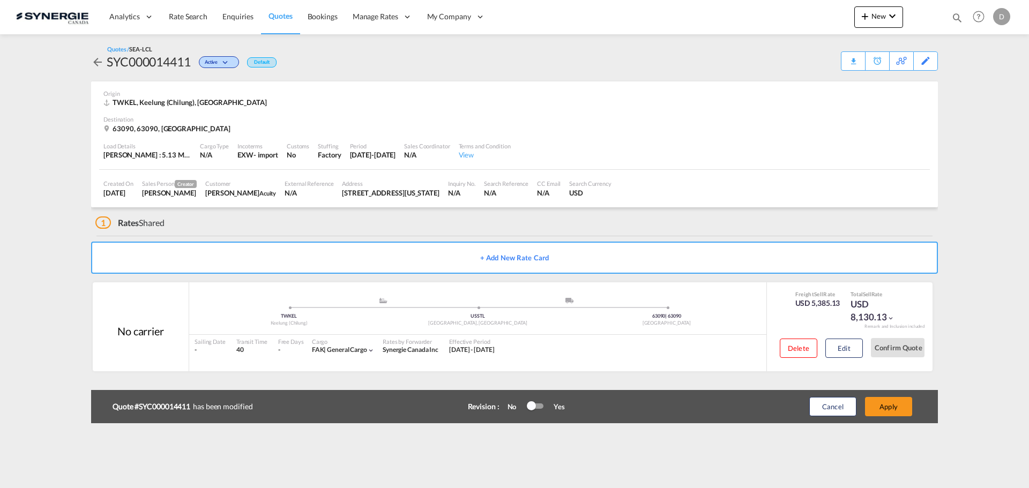
scroll to position [121, 0]
click at [895, 408] on button "Apply" at bounding box center [888, 406] width 47 height 19
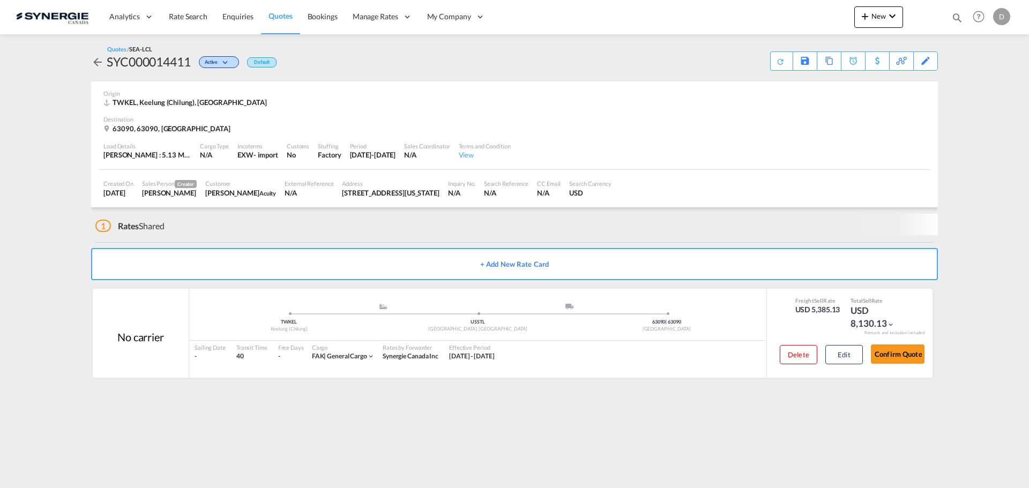
click at [844, 350] on button "Edit" at bounding box center [845, 354] width 38 height 19
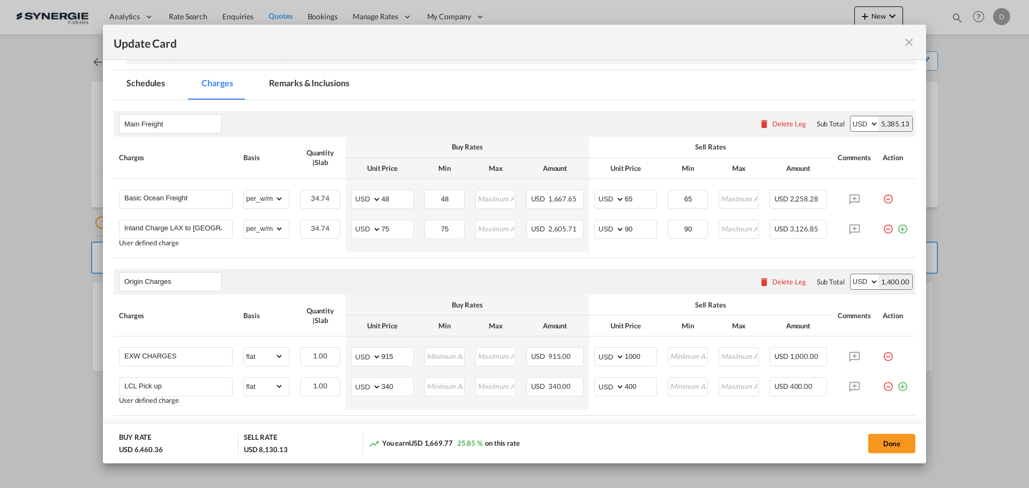
scroll to position [214, 0]
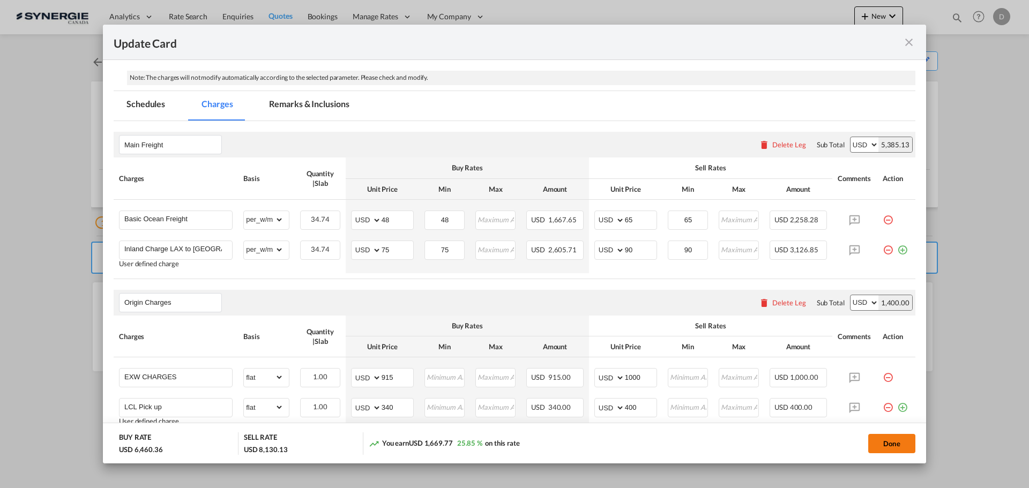
click at [883, 447] on button "Done" at bounding box center [891, 443] width 47 height 19
type input "28 Aug 2025"
type input "13 Sep 2025"
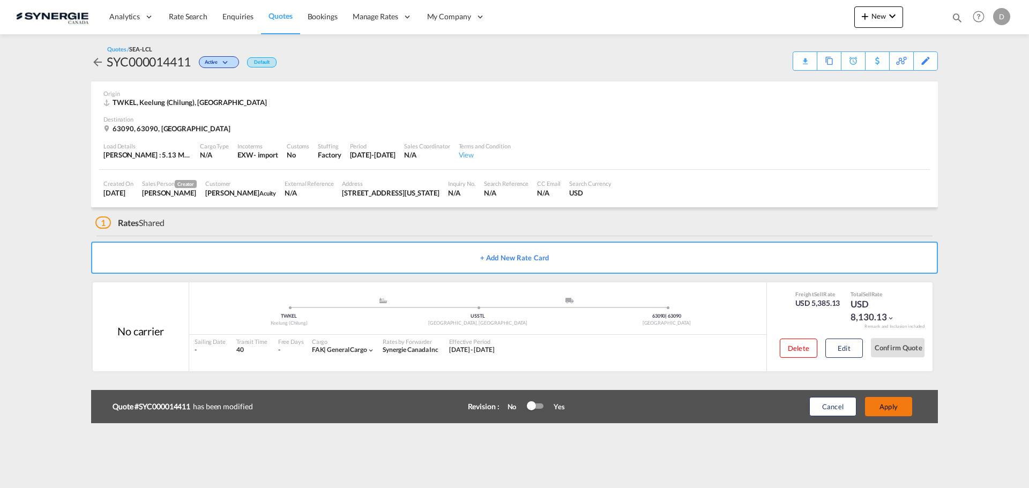
click at [892, 408] on button "Apply" at bounding box center [888, 406] width 47 height 19
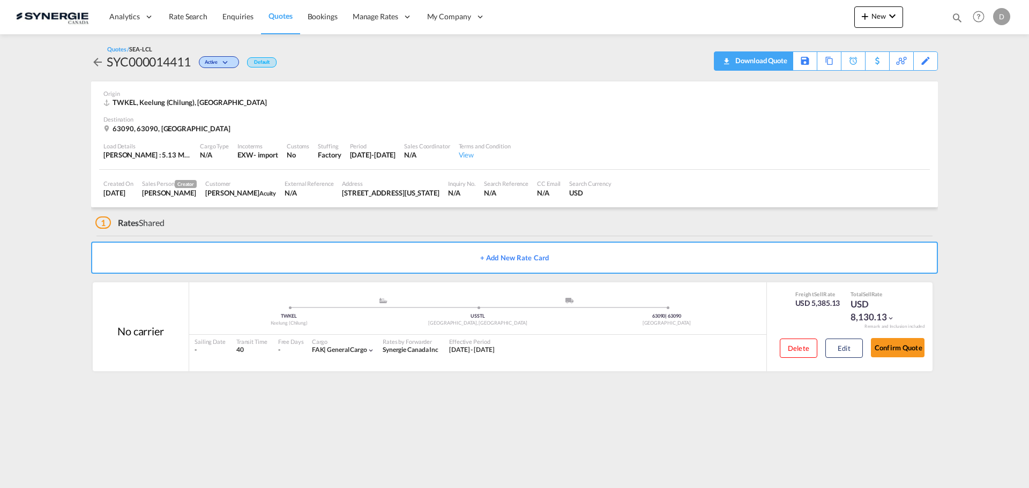
click at [775, 61] on div "Download Quote" at bounding box center [760, 60] width 55 height 17
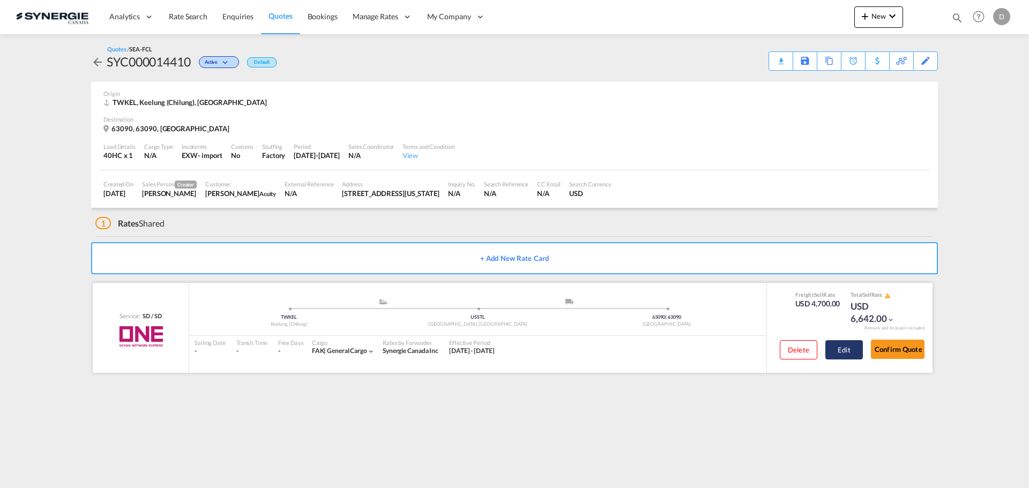
click at [842, 348] on button "Edit" at bounding box center [845, 349] width 38 height 19
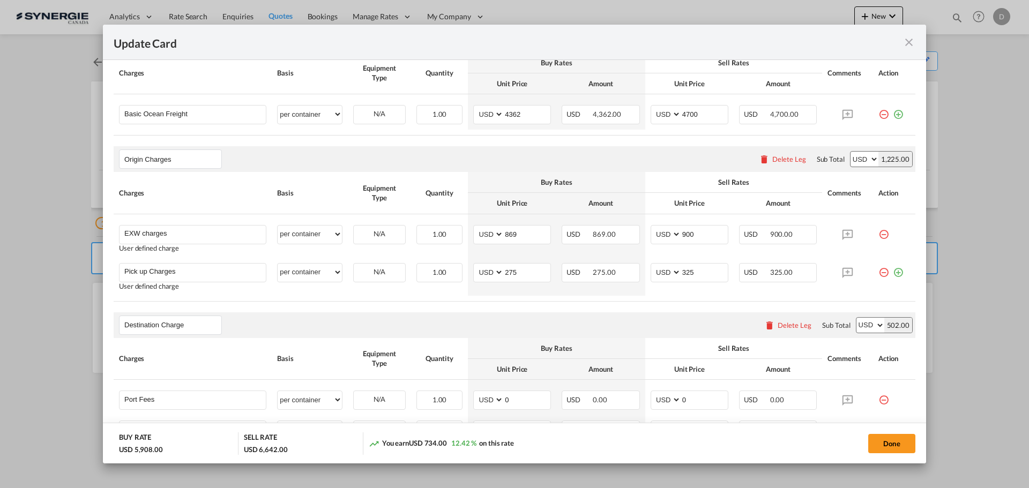
scroll to position [536, 0]
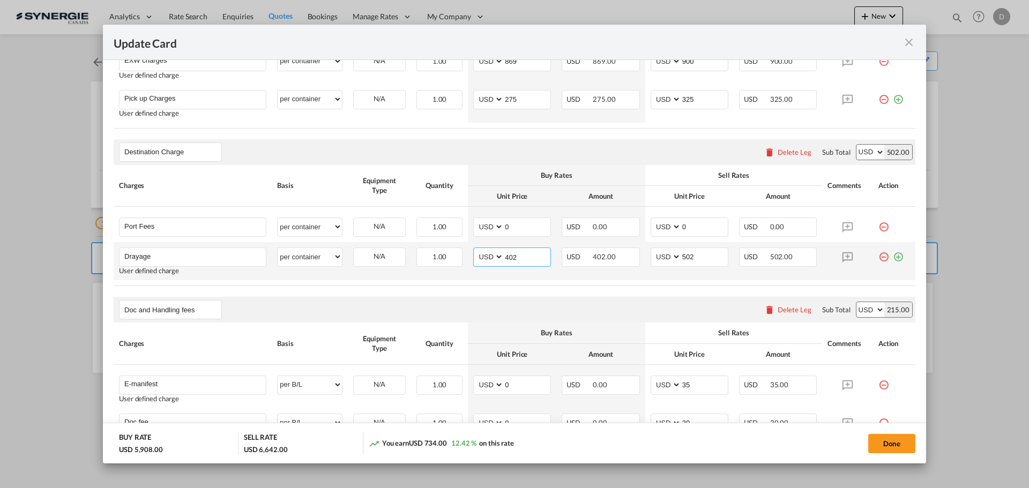
click at [510, 256] on input "402" at bounding box center [527, 256] width 47 height 16
type input "525"
click at [684, 258] on input "502" at bounding box center [704, 256] width 47 height 16
click at [681, 257] on input "502" at bounding box center [704, 256] width 47 height 16
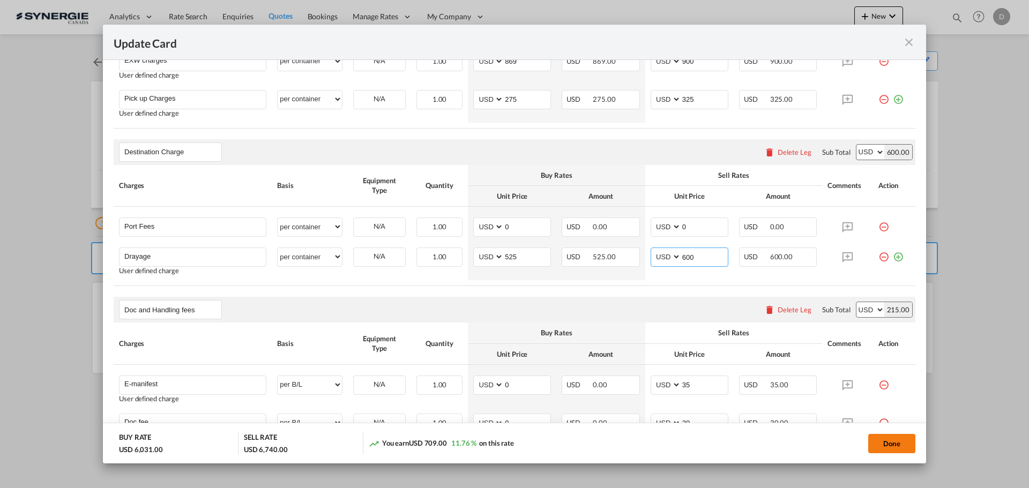
type input "600"
click at [883, 446] on button "Done" at bounding box center [891, 443] width 47 height 19
type input "28 Aug 2025"
type input "13 Sep 2025"
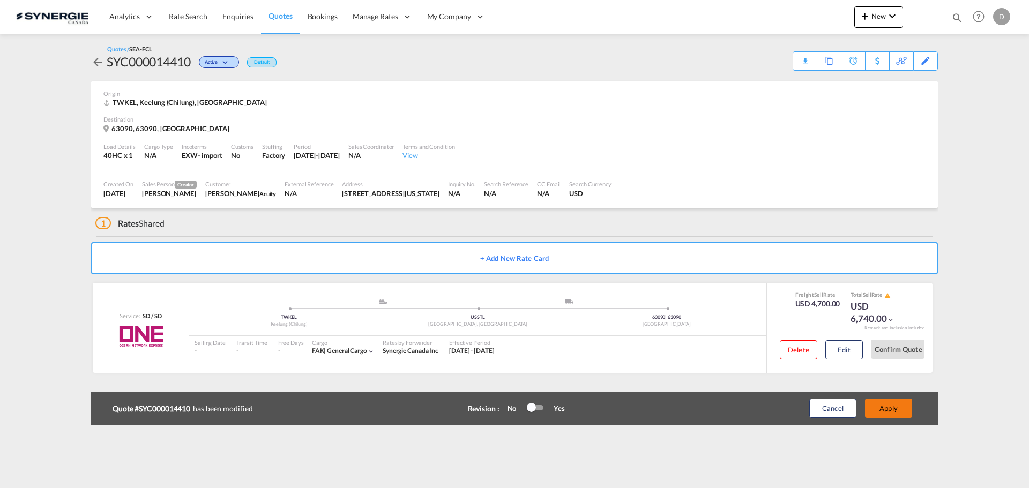
click at [881, 412] on button "Apply" at bounding box center [888, 408] width 47 height 19
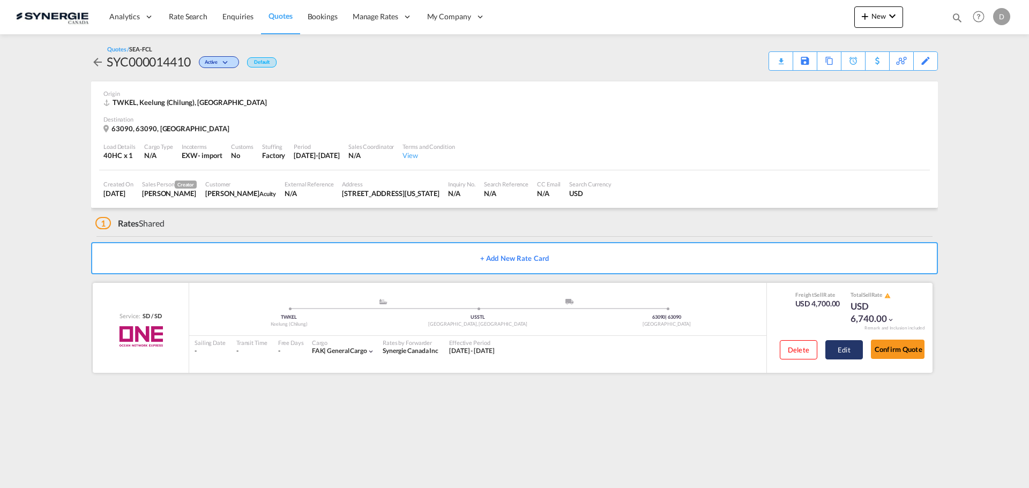
click at [843, 347] on button "Edit" at bounding box center [845, 349] width 38 height 19
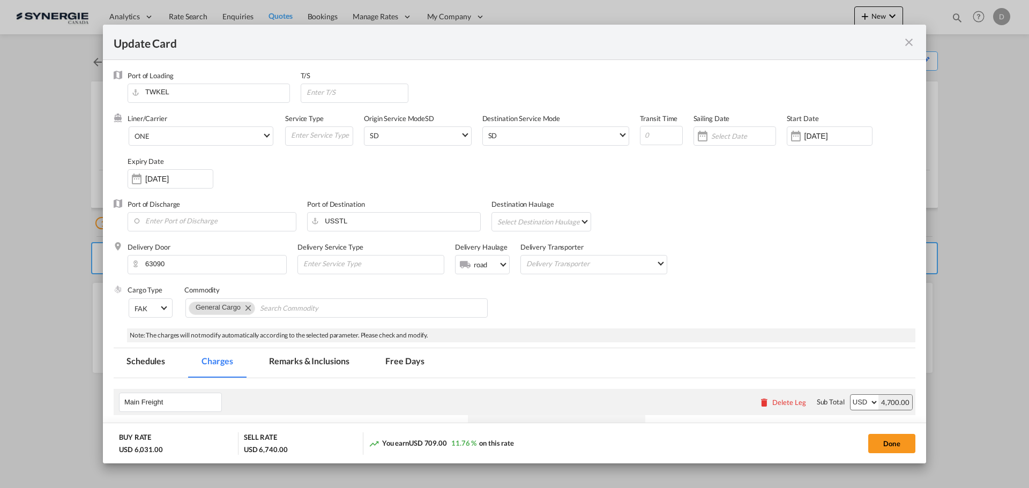
click at [907, 44] on md-icon "icon-close fg-AAA8AD m-0 pointer" at bounding box center [909, 42] width 13 height 13
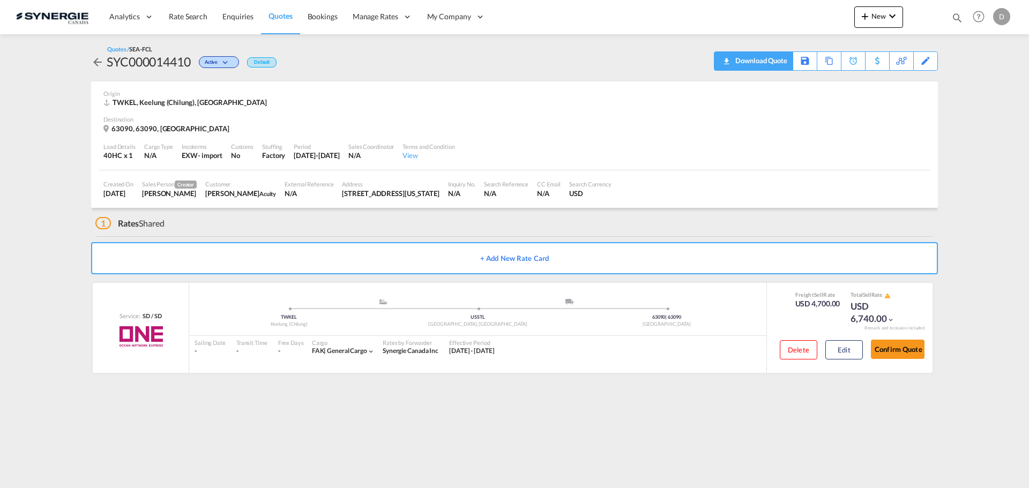
click at [775, 65] on div "Download Quote" at bounding box center [760, 60] width 55 height 17
click at [851, 353] on button "Edit" at bounding box center [845, 349] width 38 height 19
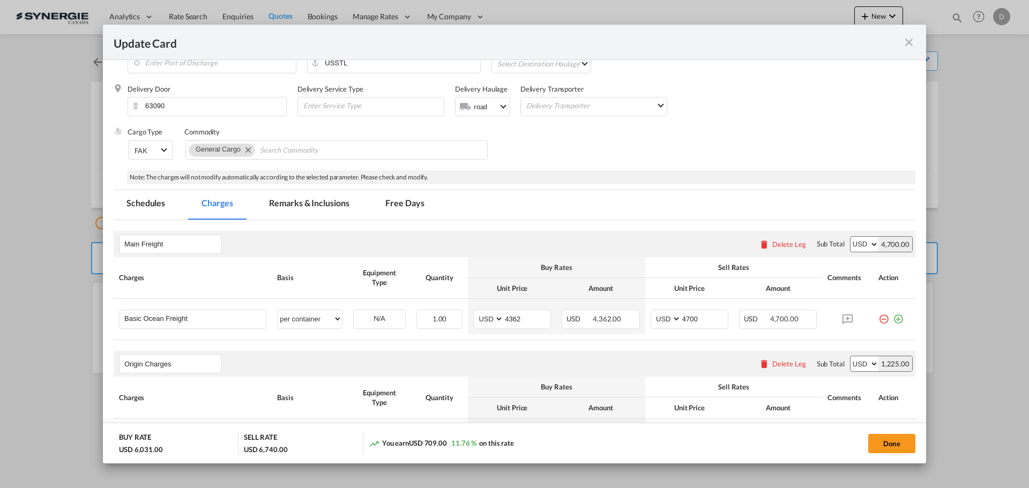
scroll to position [161, 0]
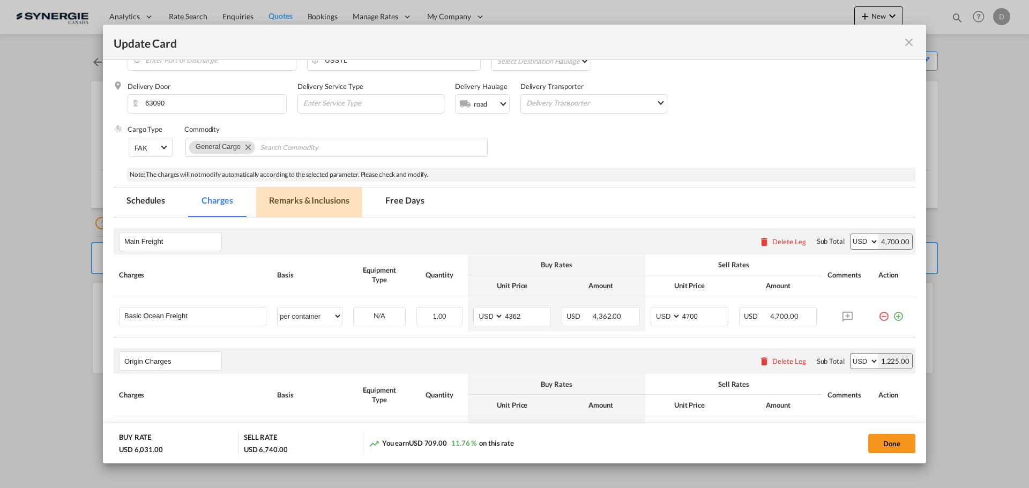
click at [316, 196] on md-tab-item "Remarks & Inclusions" at bounding box center [309, 202] width 106 height 29
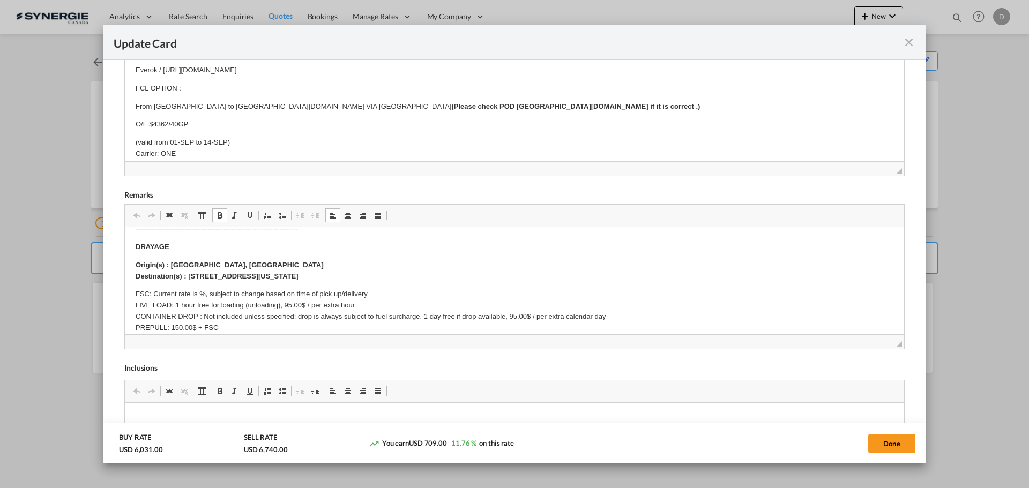
scroll to position [322, 0]
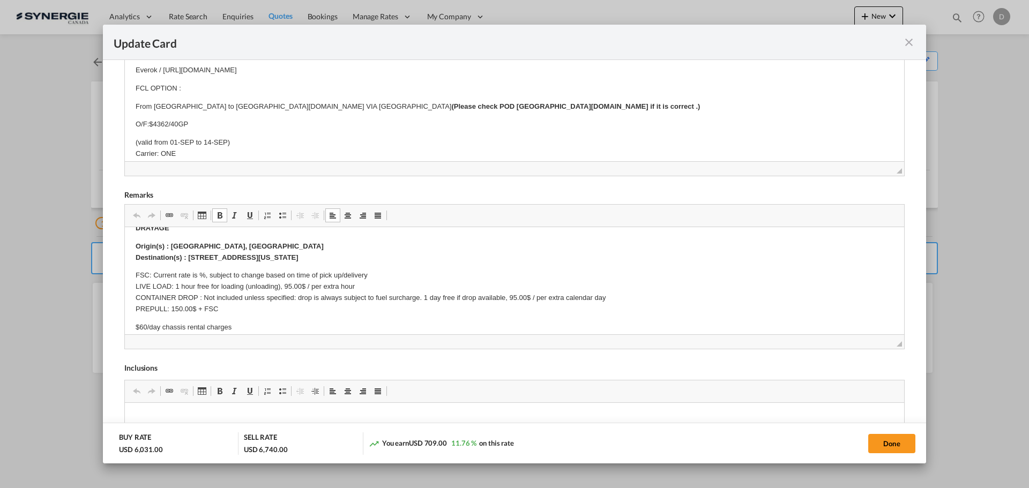
click at [142, 273] on p "FSC: Current rate is %, subject to change based on time of pick up/delivery LIV…" at bounding box center [515, 292] width 758 height 44
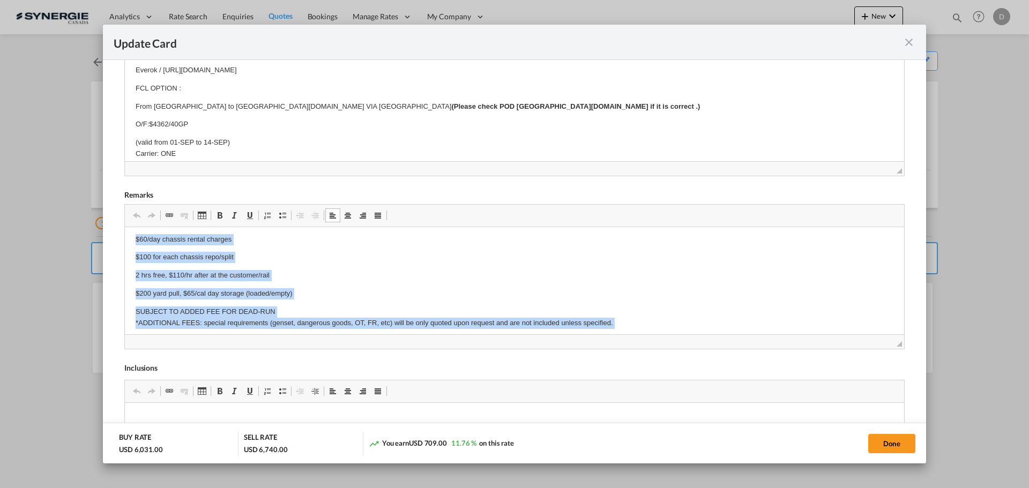
scroll to position [431, 0]
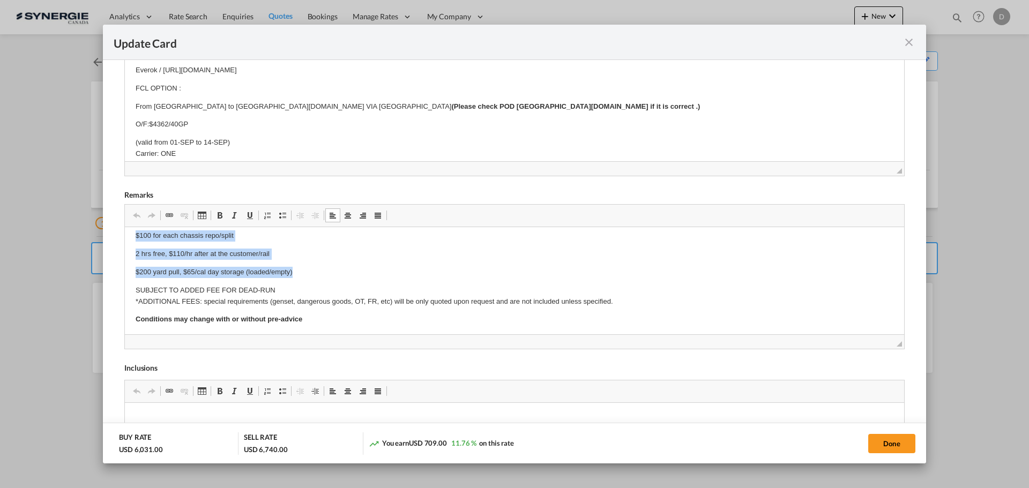
drag, startPoint x: 133, startPoint y: 273, endPoint x: 304, endPoint y: 266, distance: 171.1
click at [304, 266] on html "Origin Charges Pick-up location : AAEON TECHNOLOGY INC. 5F, NO.135, LANE 235, P…" at bounding box center [514, 248] width 779 height 905
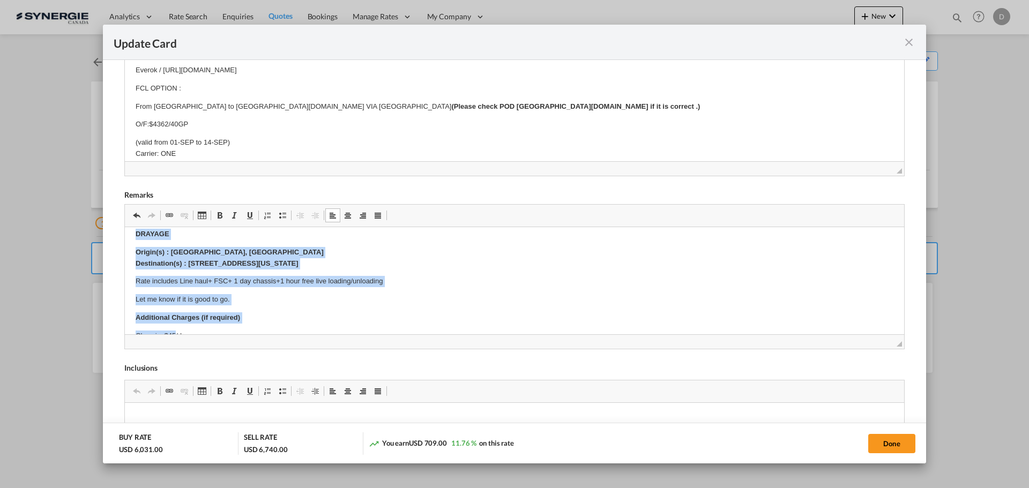
scroll to position [282, 0]
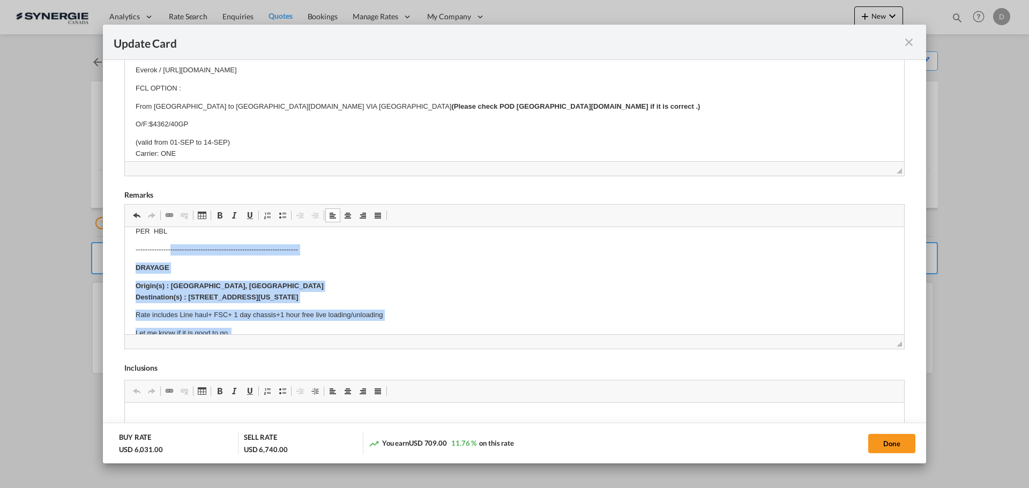
click at [171, 233] on body "Origin Charges Pick-up location : AAEON TECHNOLOGY INC. 5F, NO.135, LANE 235, P…" at bounding box center [515, 444] width 758 height 977
click at [298, 265] on p "DRAYAGE" at bounding box center [515, 268] width 758 height 11
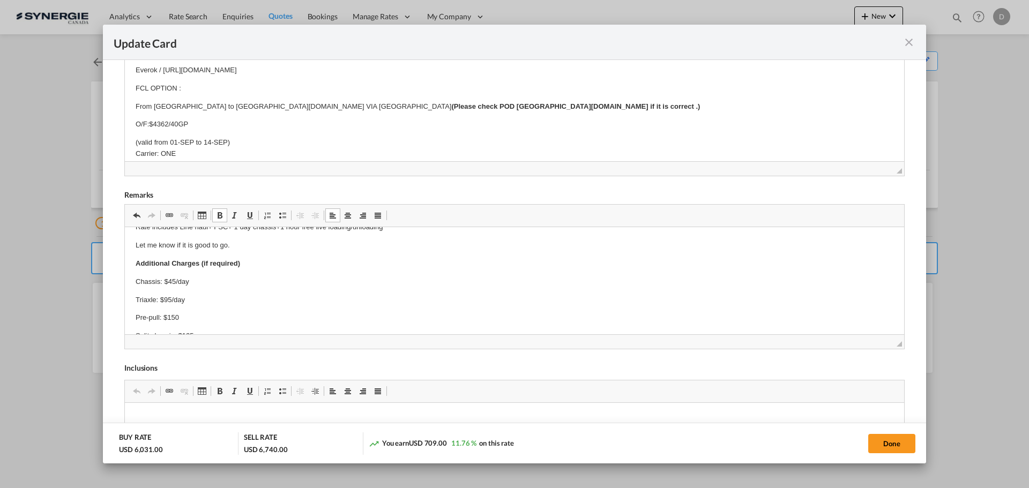
scroll to position [389, 0]
click at [172, 262] on p "Chassis: $45/day" at bounding box center [515, 262] width 758 height 11
drag, startPoint x: 172, startPoint y: 279, endPoint x: 165, endPoint y: 279, distance: 6.4
click at [165, 279] on p "Triaxle: $95/day" at bounding box center [515, 281] width 758 height 11
drag, startPoint x: 181, startPoint y: 298, endPoint x: 168, endPoint y: 300, distance: 13.1
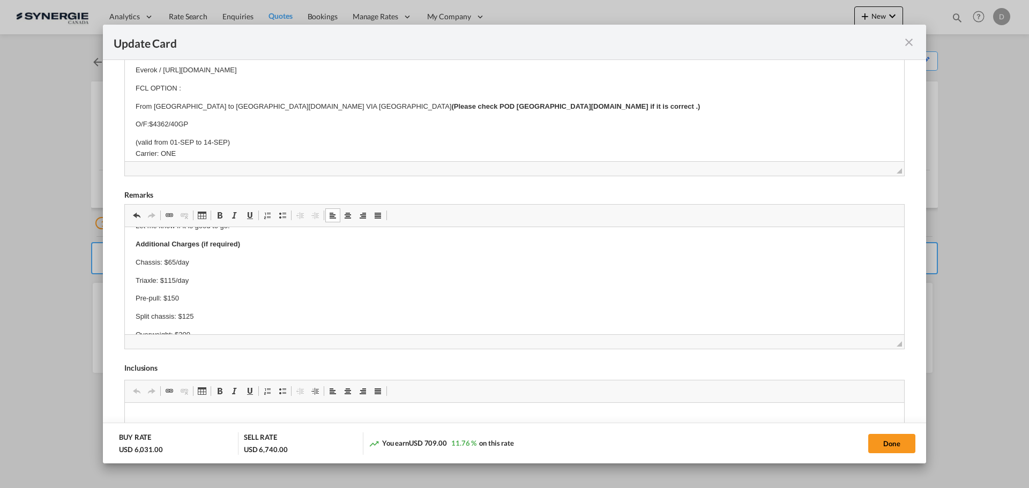
click at [168, 300] on p "Pre-pull: $150" at bounding box center [515, 298] width 758 height 11
drag, startPoint x: 195, startPoint y: 316, endPoint x: 188, endPoint y: 316, distance: 7.0
click at [188, 316] on p "Split chassis: $125" at bounding box center [515, 316] width 758 height 11
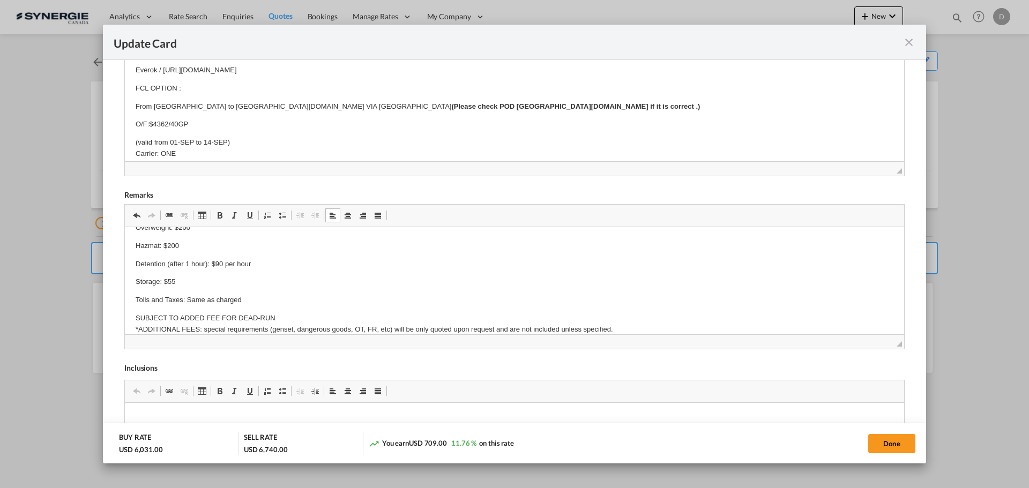
scroll to position [443, 0]
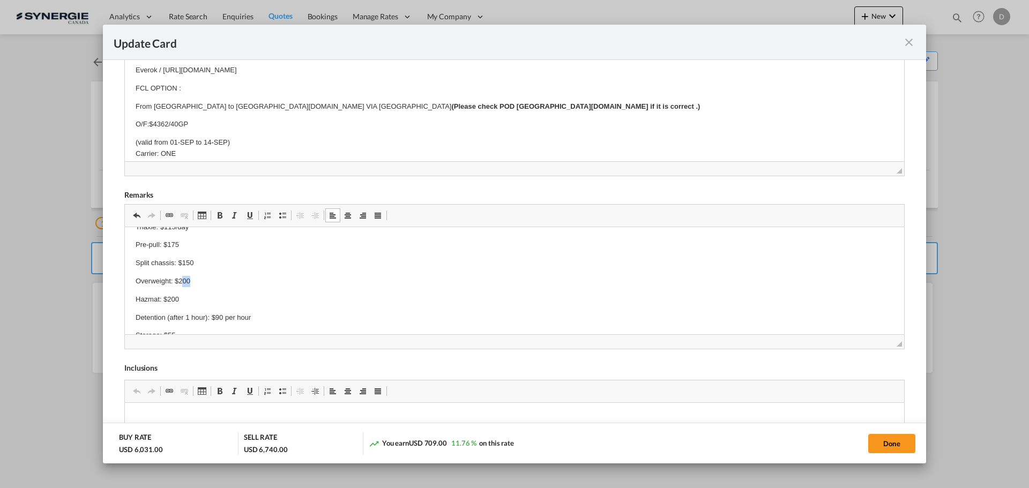
drag, startPoint x: 193, startPoint y: 279, endPoint x: 184, endPoint y: 279, distance: 8.6
click at [184, 279] on p "Overweight: $200" at bounding box center [515, 281] width 758 height 11
drag, startPoint x: 180, startPoint y: 297, endPoint x: 173, endPoint y: 299, distance: 6.6
click at [173, 299] on p "Hazmat: $200" at bounding box center [515, 299] width 758 height 11
drag, startPoint x: 223, startPoint y: 317, endPoint x: 217, endPoint y: 317, distance: 5.9
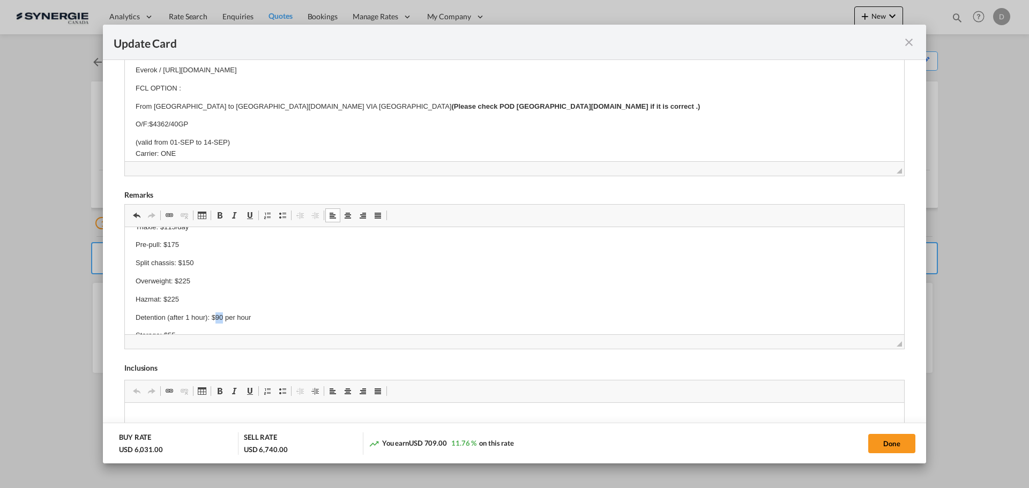
click at [217, 317] on p "Detention (after 1 hour): $90 per hour" at bounding box center [515, 318] width 758 height 11
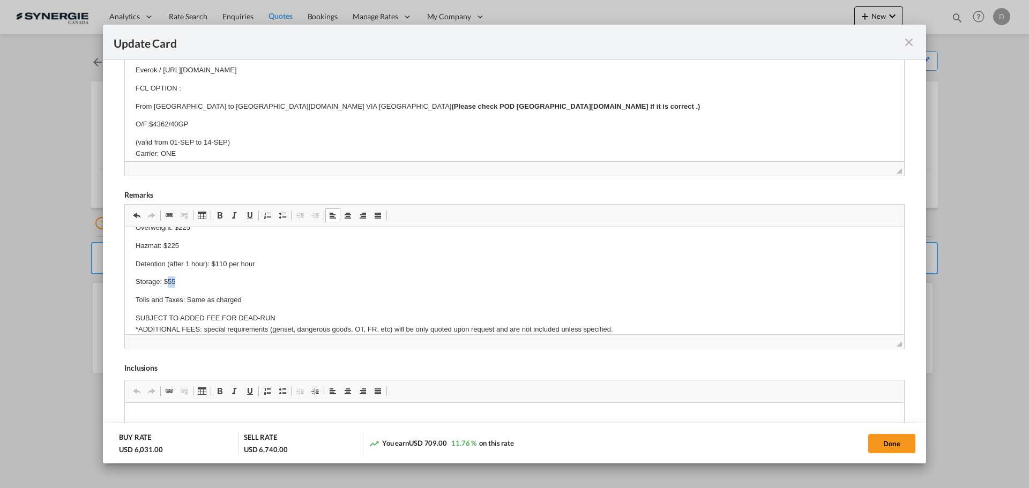
drag, startPoint x: 175, startPoint y: 280, endPoint x: 169, endPoint y: 280, distance: 5.9
click at [169, 280] on p "Storage: $55" at bounding box center [515, 282] width 758 height 11
click at [271, 288] on body "Origin Charges Pick-up location : AAEON TECHNOLOGY INC. 5F, NO.135, LANE 235, P…" at bounding box center [515, 230] width 758 height 977
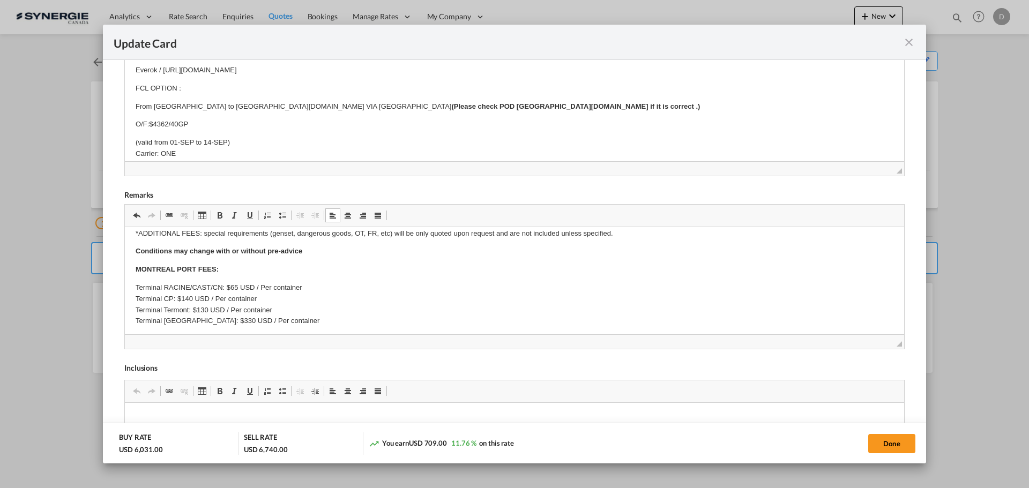
scroll to position [604, 0]
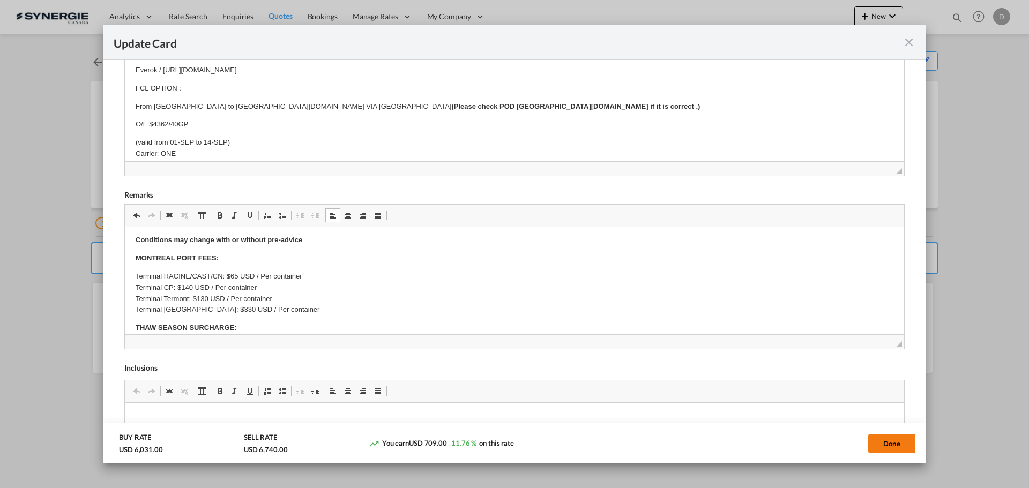
click at [888, 449] on button "Done" at bounding box center [891, 443] width 47 height 19
type input "28 Aug 2025"
type input "13 Sep 2025"
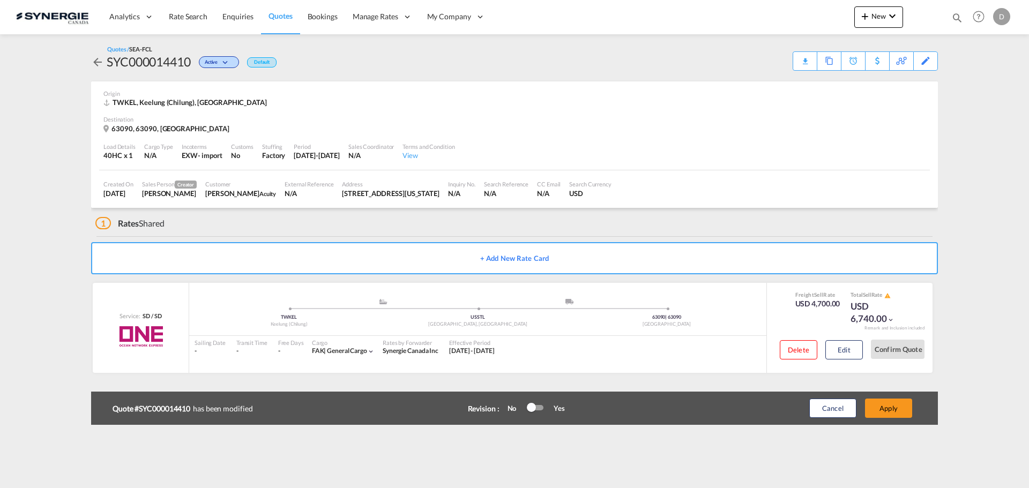
scroll to position [164, 0]
click at [878, 404] on button "Apply" at bounding box center [888, 408] width 47 height 19
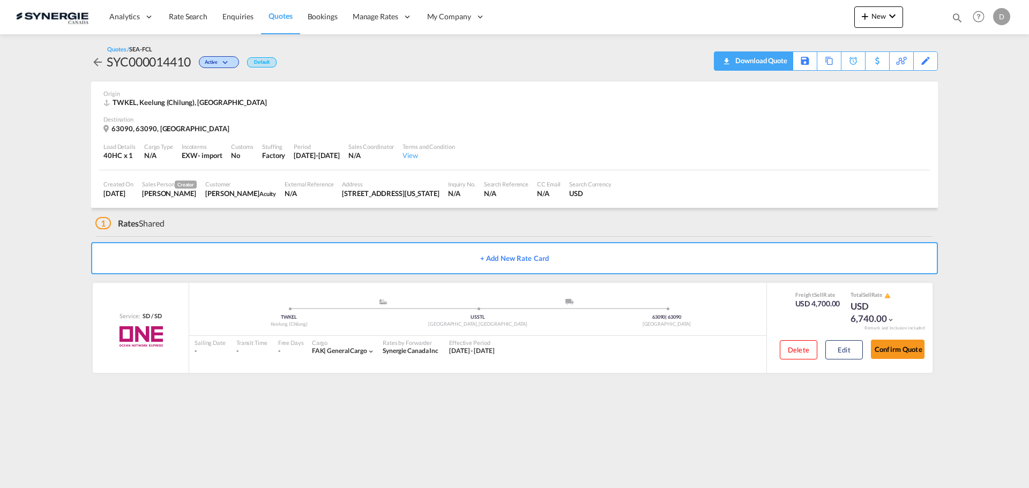
click at [779, 65] on div "Download Quote" at bounding box center [760, 60] width 55 height 17
click at [838, 357] on button "Edit" at bounding box center [845, 349] width 38 height 19
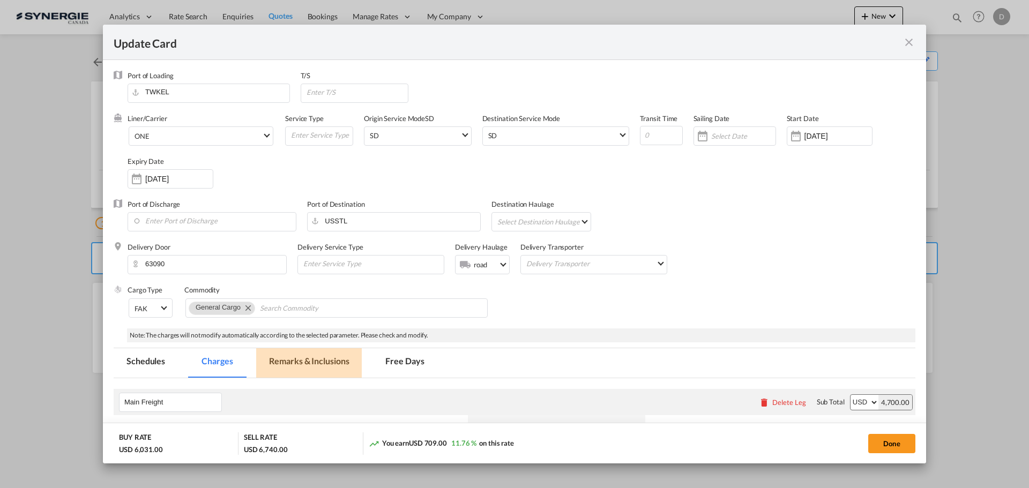
click at [283, 367] on md-tab-item "Remarks & Inclusions" at bounding box center [309, 362] width 106 height 29
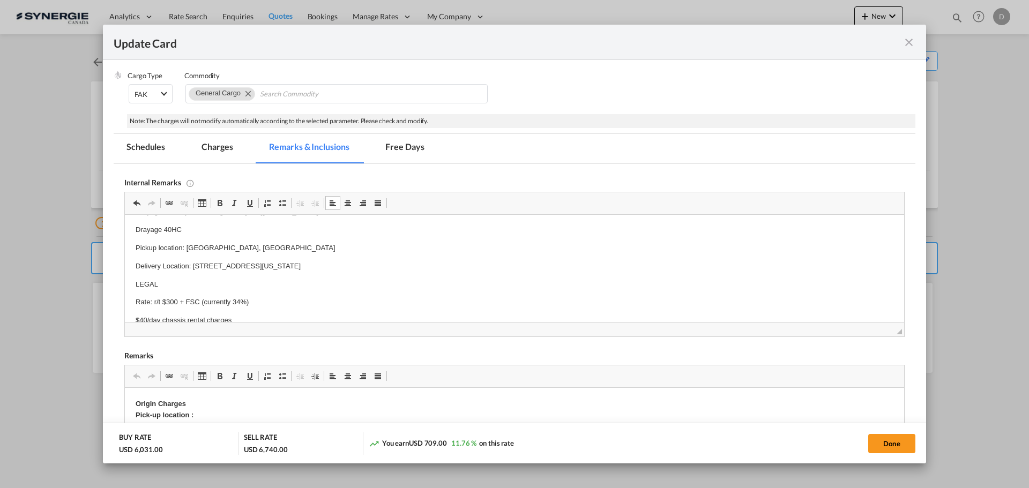
scroll to position [375, 0]
drag, startPoint x: 245, startPoint y: 264, endPoint x: 555, endPoint y: 260, distance: 309.9
click at [555, 260] on p "Drayage: Canary Yellow Logistics / https://app.frontapp.com/open/msg_1hdshpxr?k…" at bounding box center [515, 265] width 758 height 11
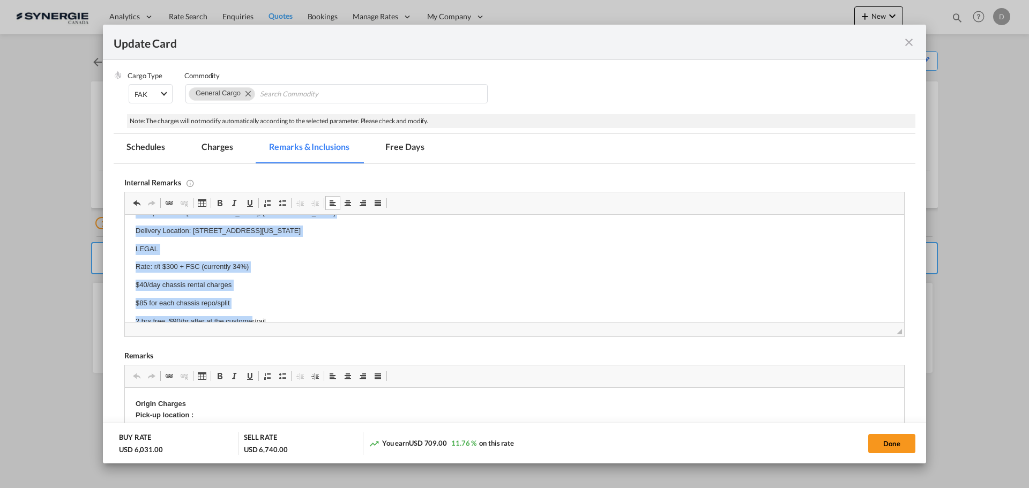
scroll to position [498, 0]
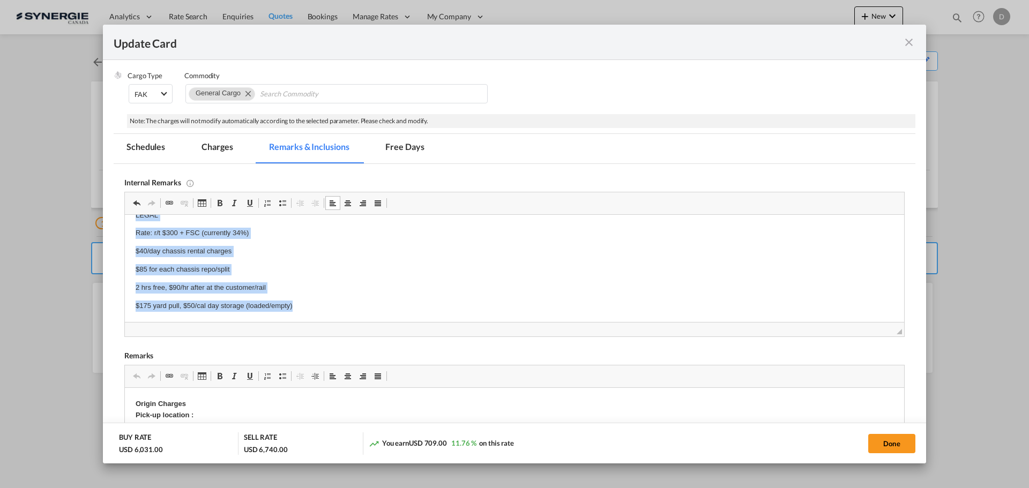
drag, startPoint x: 135, startPoint y: 241, endPoint x: 305, endPoint y: 312, distance: 183.6
click at [305, 312] on html "Everok / https://app.frontapp.com/open/msg_1hc6e5n3?key=4_cuVVpuj1Bsy5GEGGpcofy…" at bounding box center [514, 19] width 779 height 605
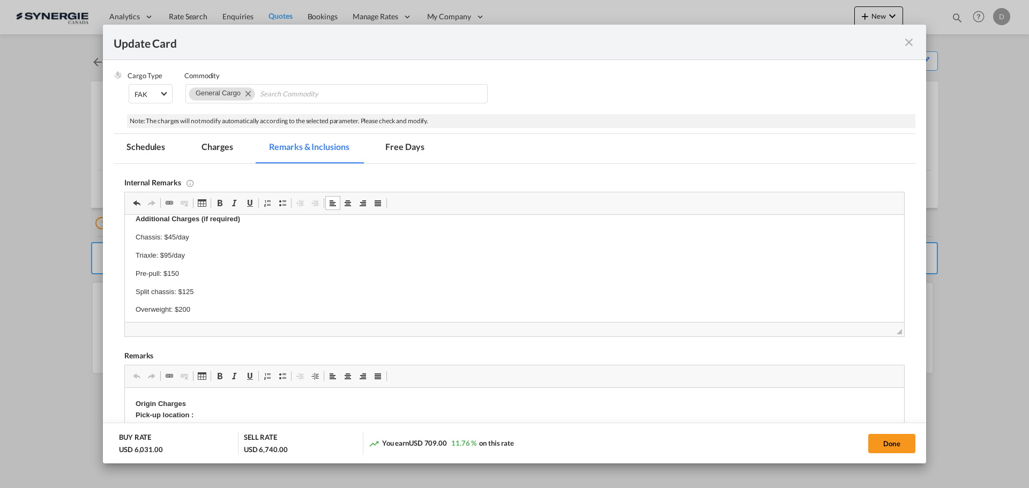
scroll to position [580, 0]
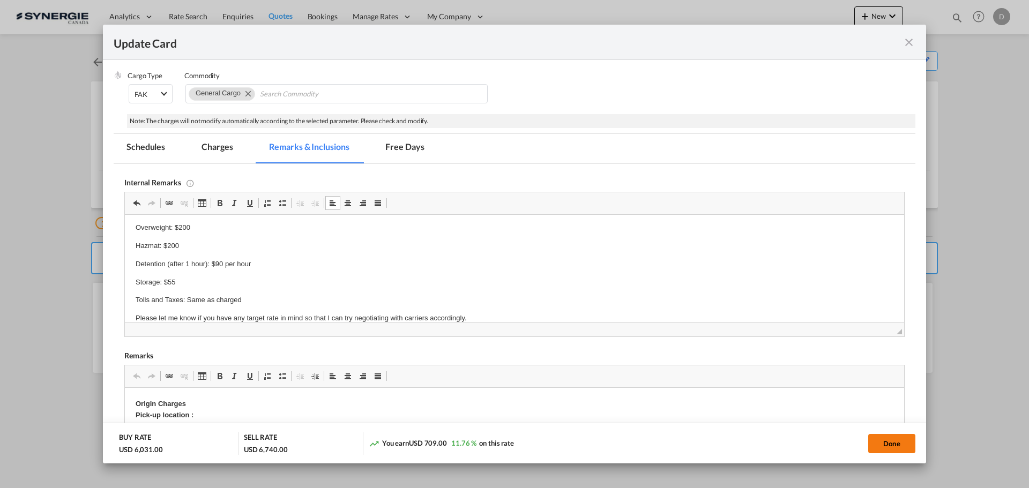
click at [888, 448] on button "Done" at bounding box center [891, 443] width 47 height 19
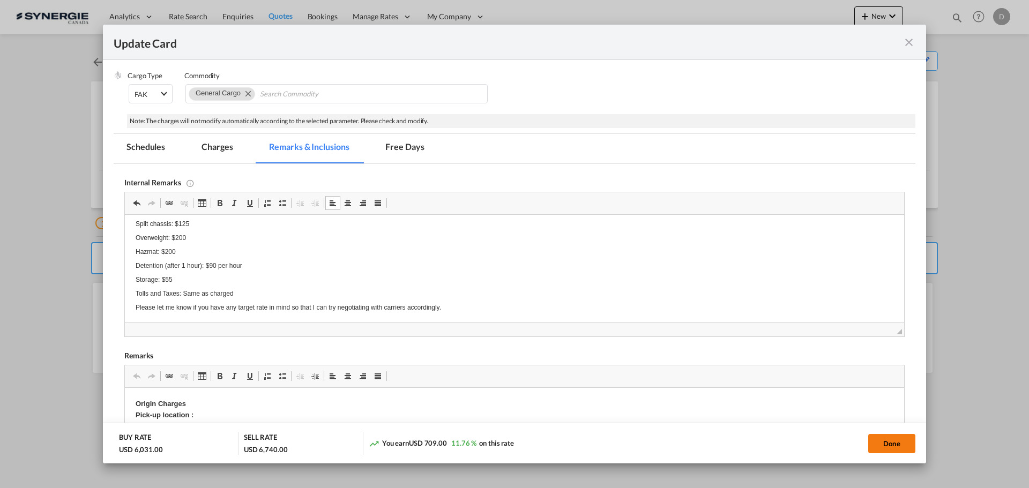
type input "28 Aug 2025"
type input "13 Sep 2025"
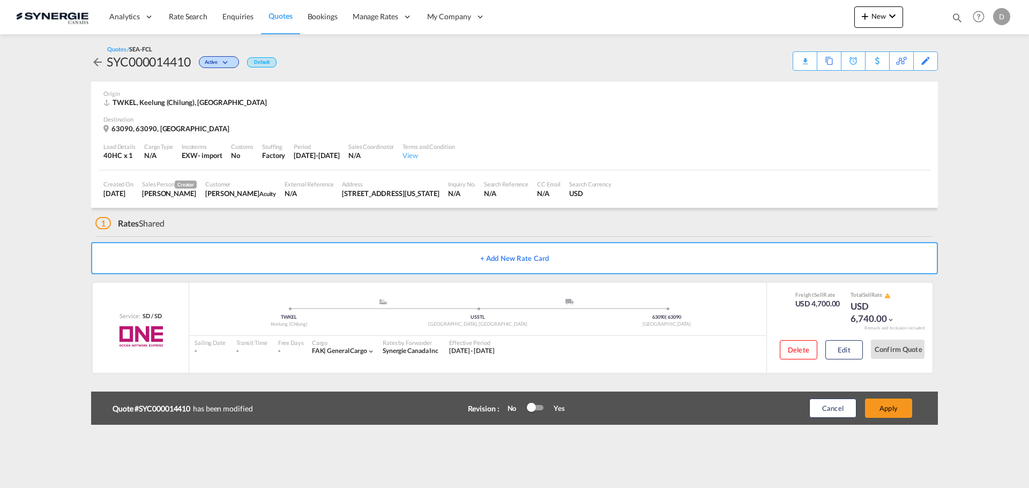
scroll to position [164, 0]
click at [890, 414] on button "Apply" at bounding box center [888, 408] width 47 height 19
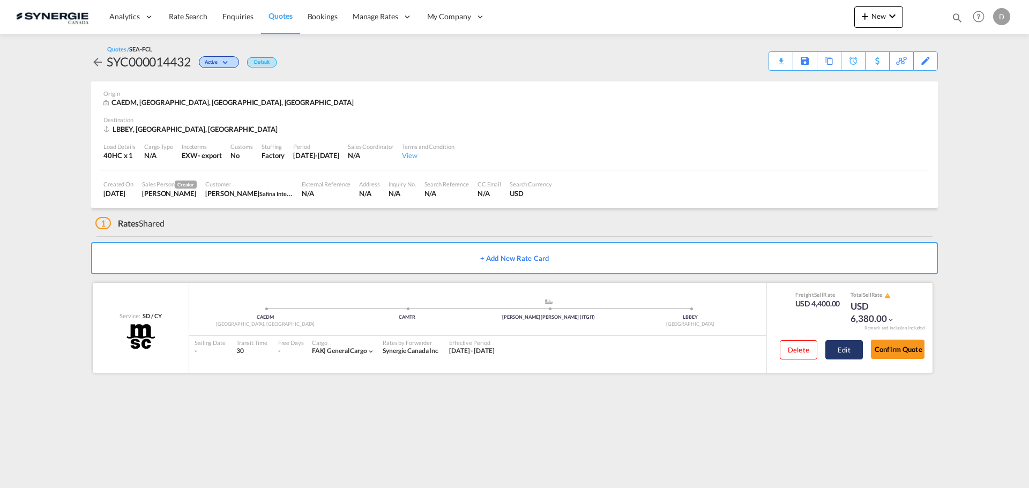
click at [846, 356] on button "Edit" at bounding box center [845, 349] width 38 height 19
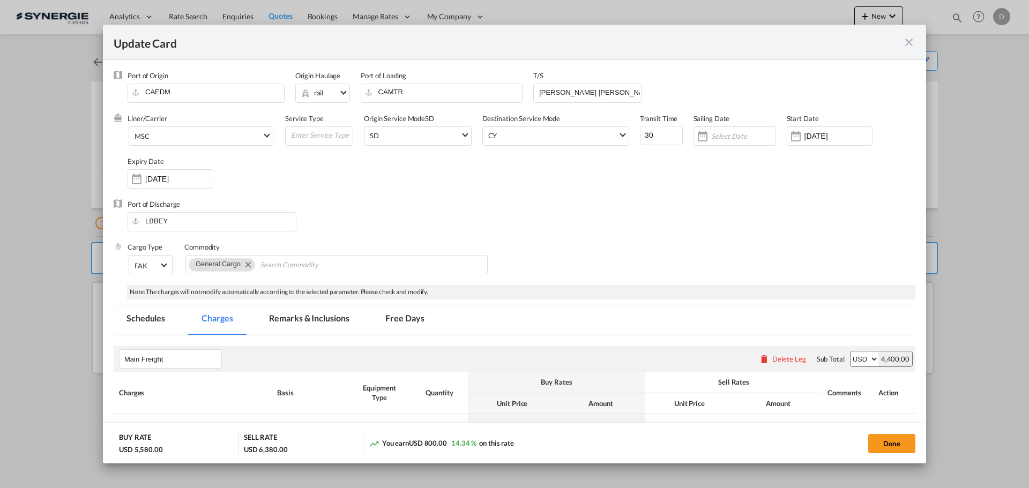
select select "per container"
select select "per B/L"
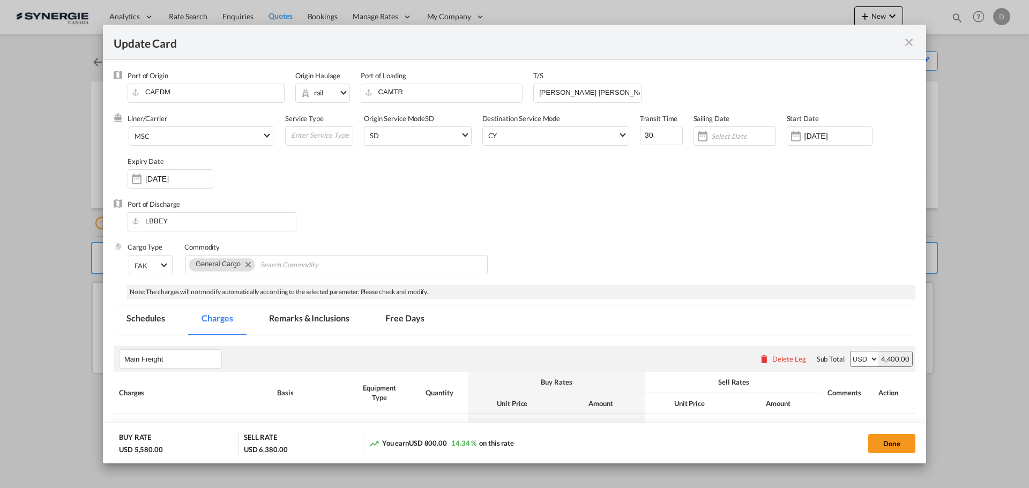
select select "per B/L"
select select "per shipment"
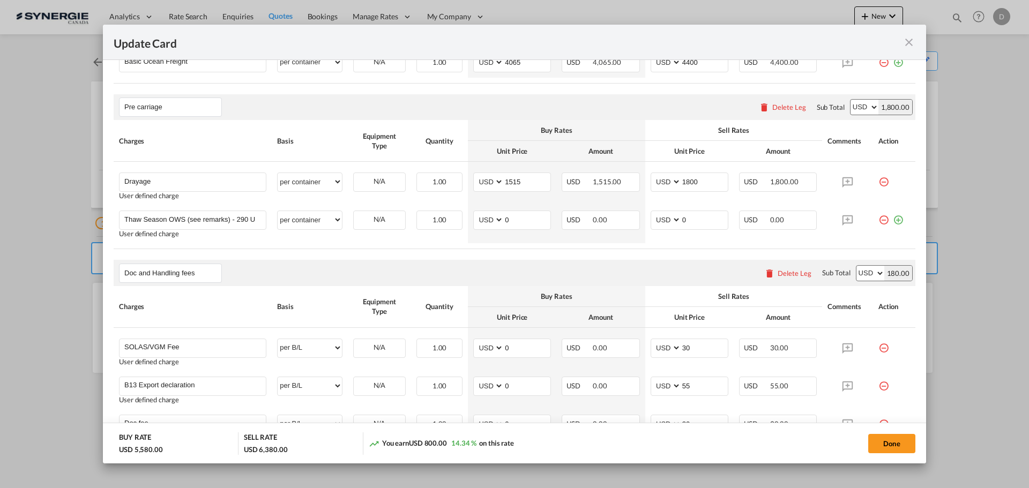
scroll to position [211, 0]
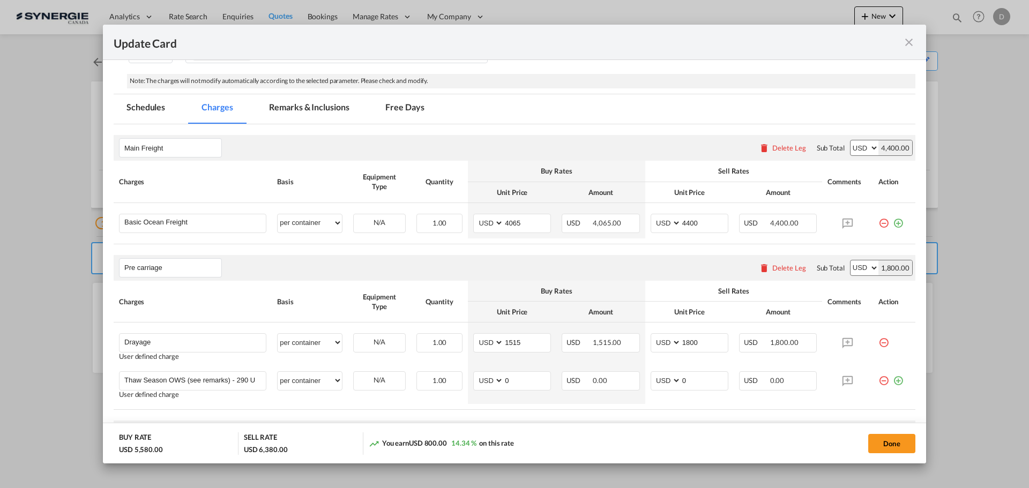
click at [907, 43] on md-icon "icon-close fg-AAA8AD m-0 pointer" at bounding box center [909, 42] width 13 height 13
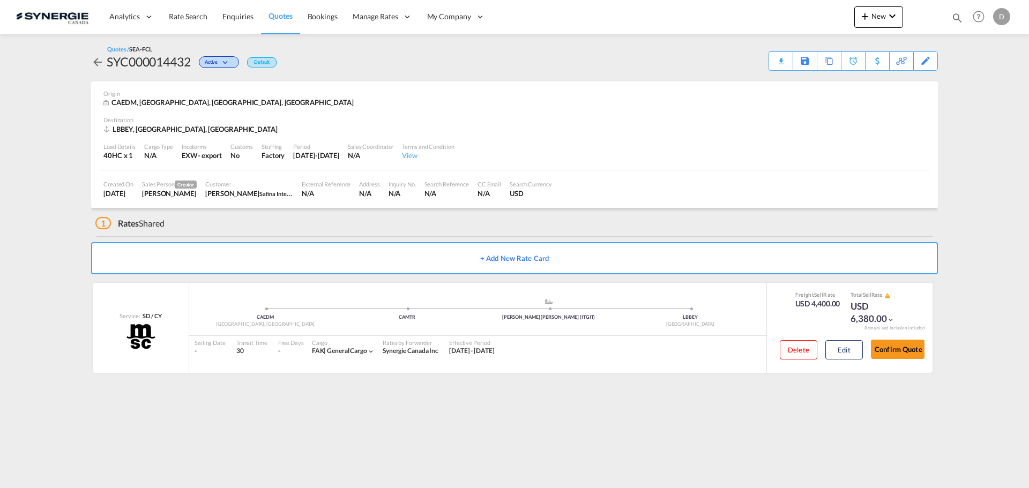
click at [151, 66] on div "SYC000014432" at bounding box center [149, 61] width 84 height 17
copy div "SYC000014432"
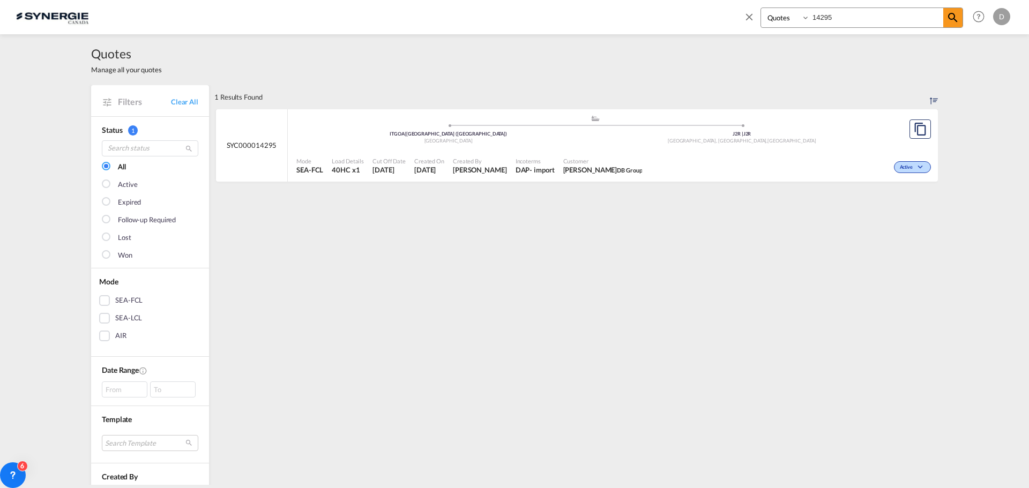
select select "Quotes"
